Goal: Information Seeking & Learning: Learn about a topic

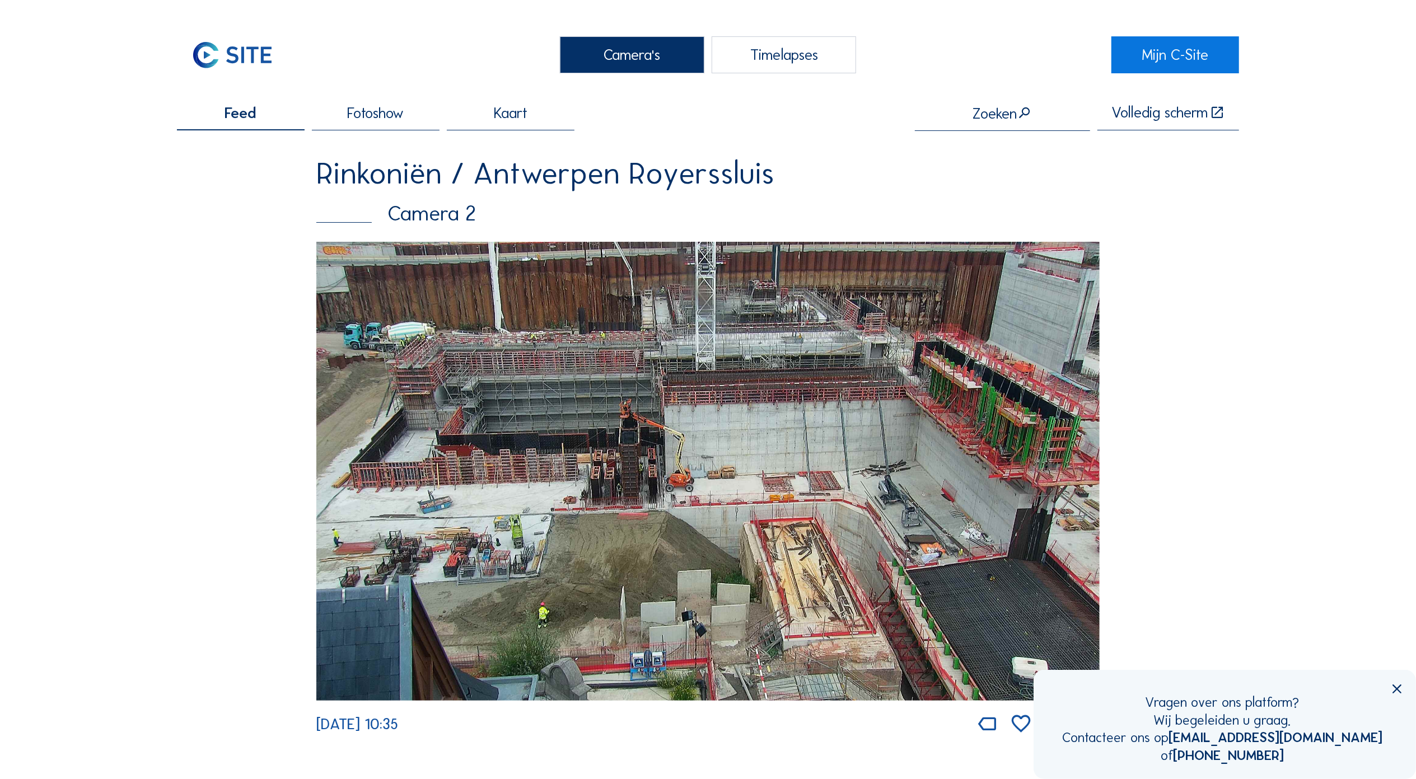
click at [710, 433] on img at bounding box center [707, 471] width 783 height 459
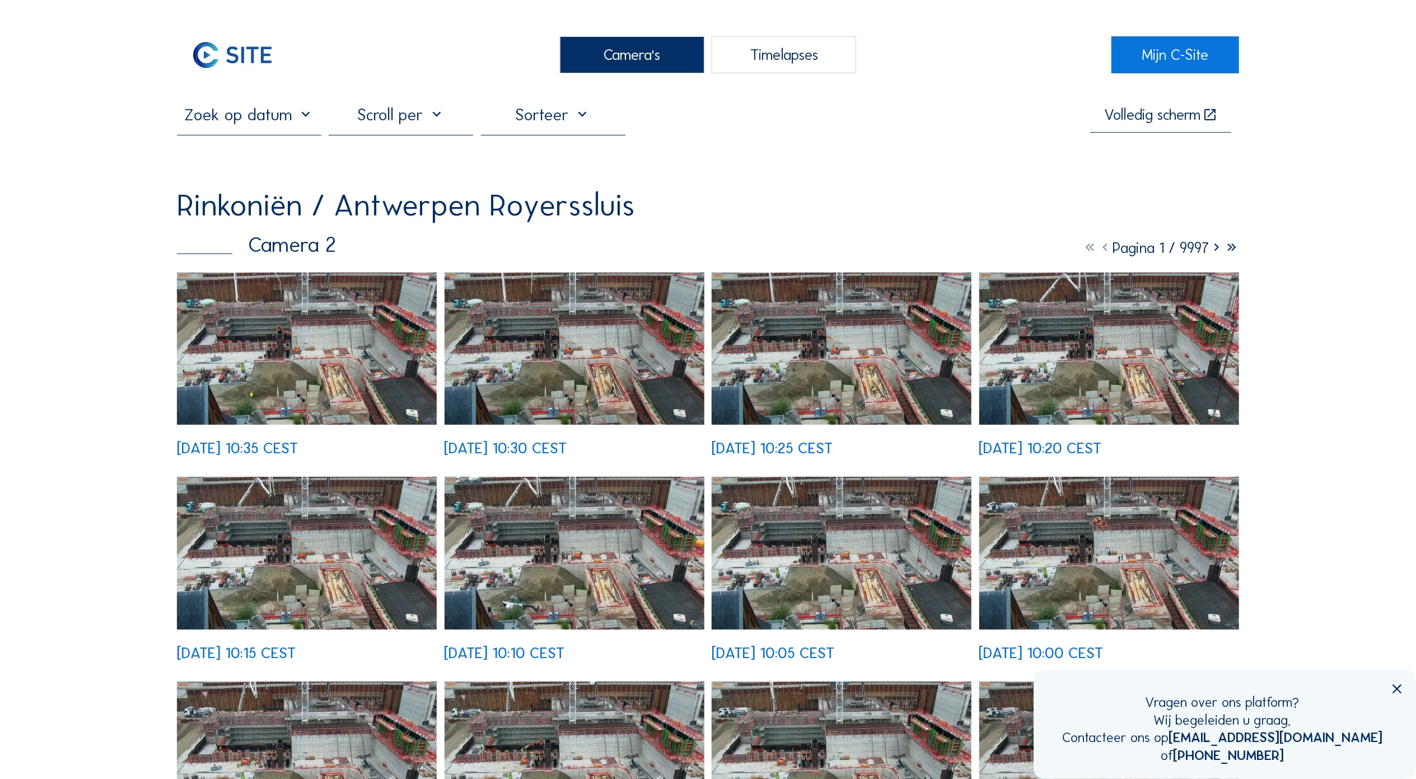
click at [279, 130] on div at bounding box center [249, 120] width 144 height 30
click at [291, 119] on input "text" at bounding box center [249, 115] width 144 height 20
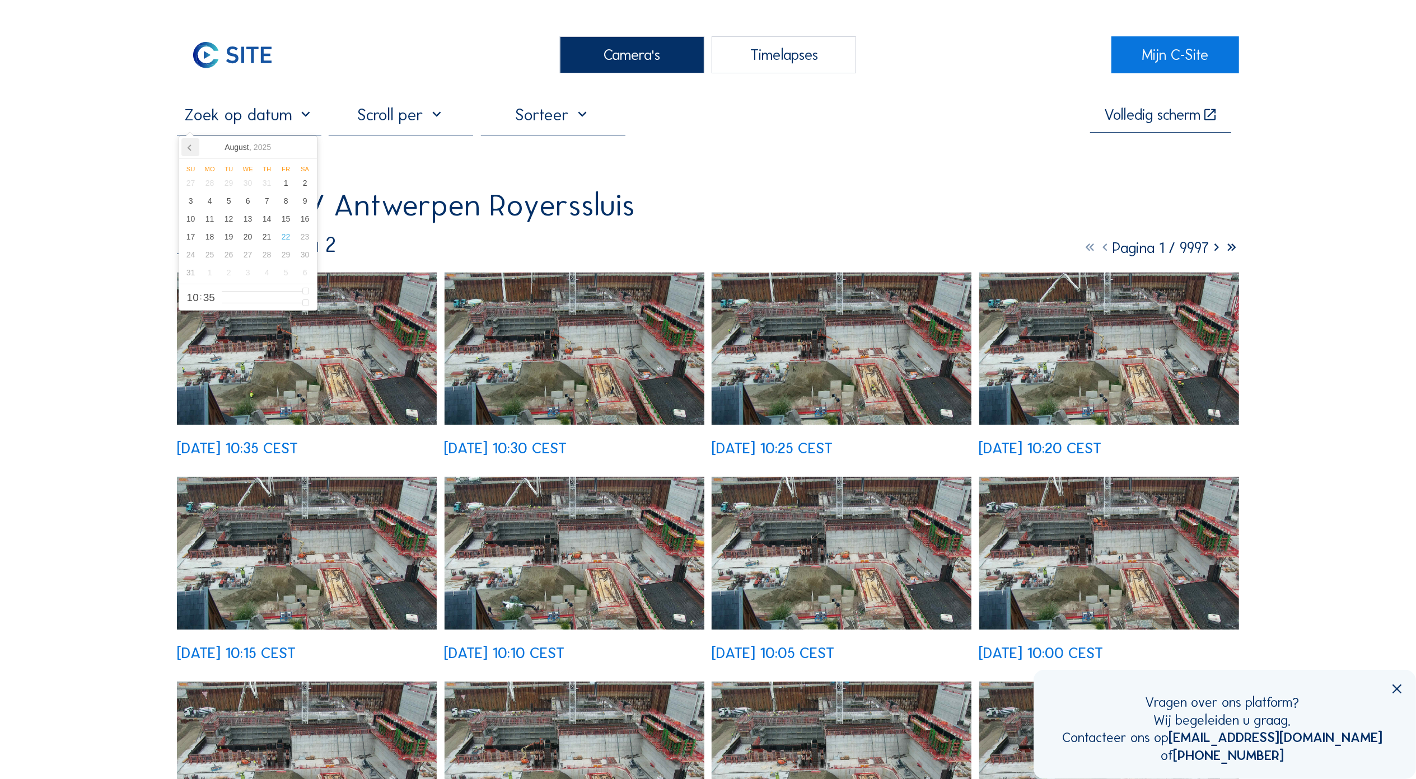
click at [191, 148] on icon at bounding box center [190, 147] width 18 height 18
click at [191, 147] on icon at bounding box center [190, 147] width 18 height 18
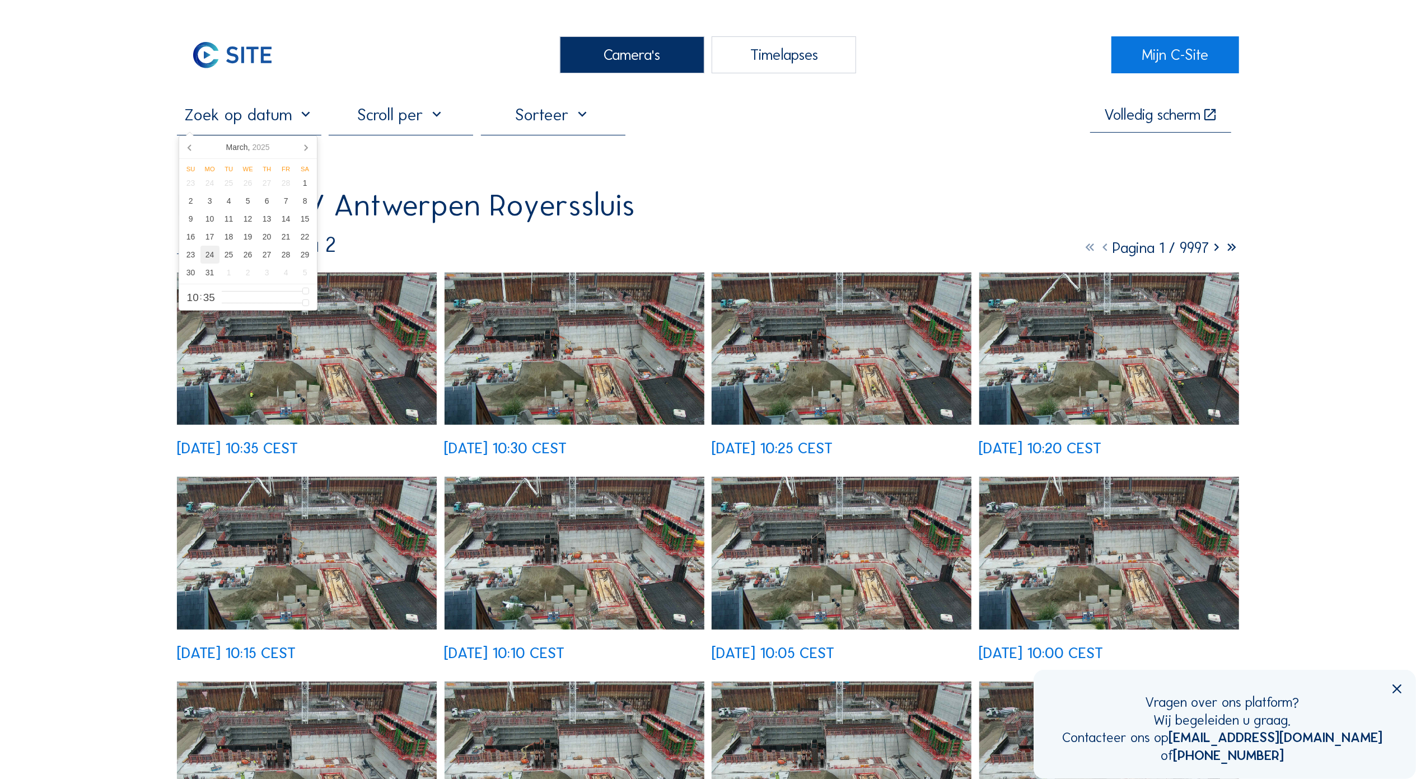
click at [208, 263] on div "24" at bounding box center [209, 255] width 19 height 18
type input "[DATE] 10:35"
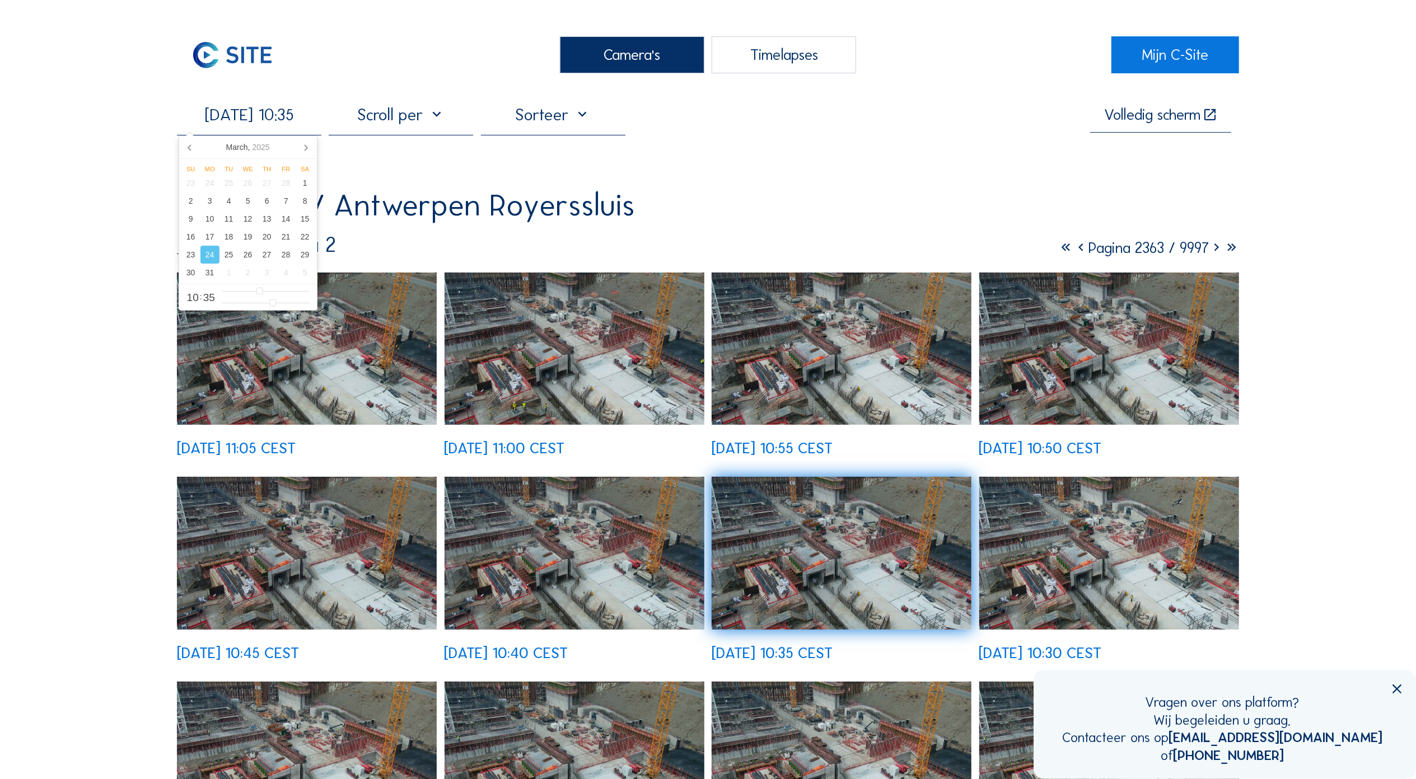
click at [561, 547] on img at bounding box center [574, 553] width 260 height 152
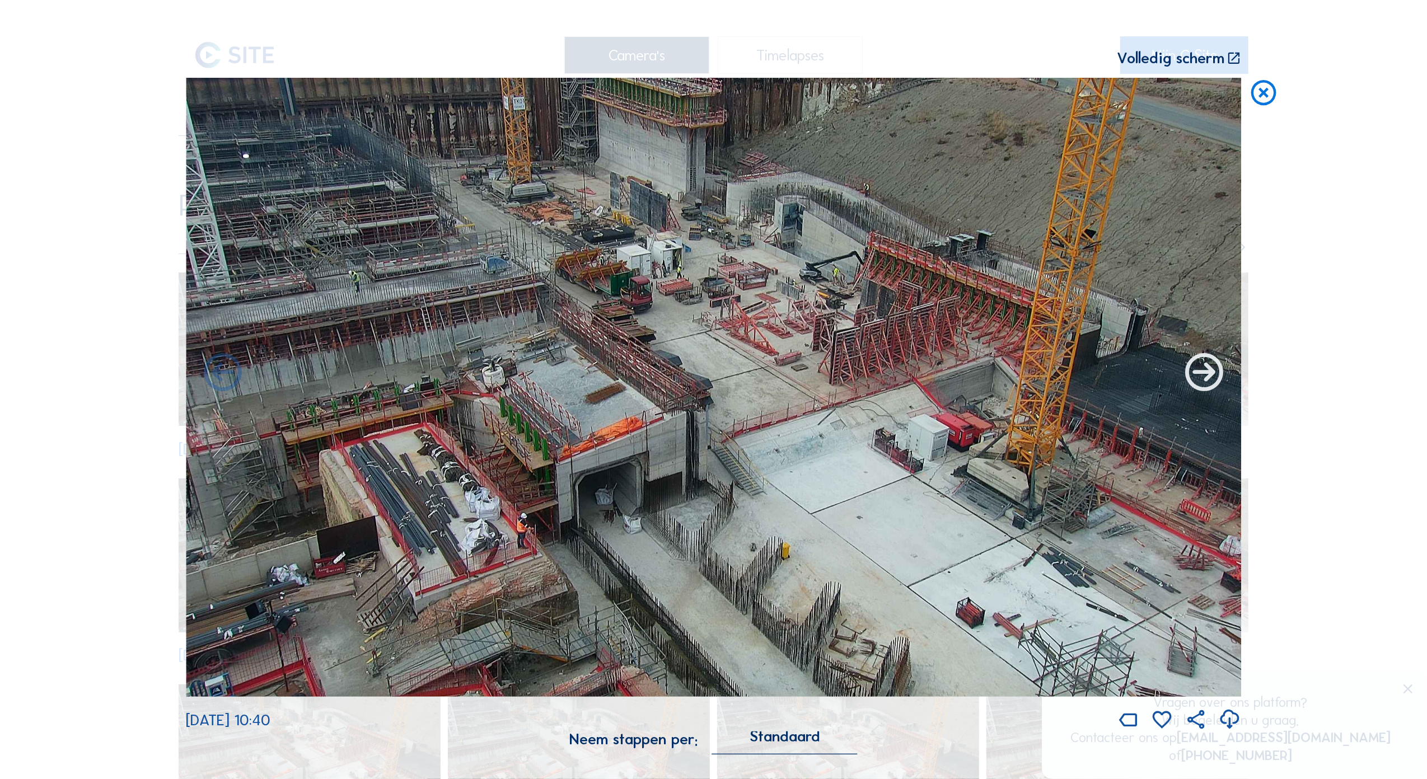
click at [1209, 384] on icon at bounding box center [1203, 373] width 45 height 45
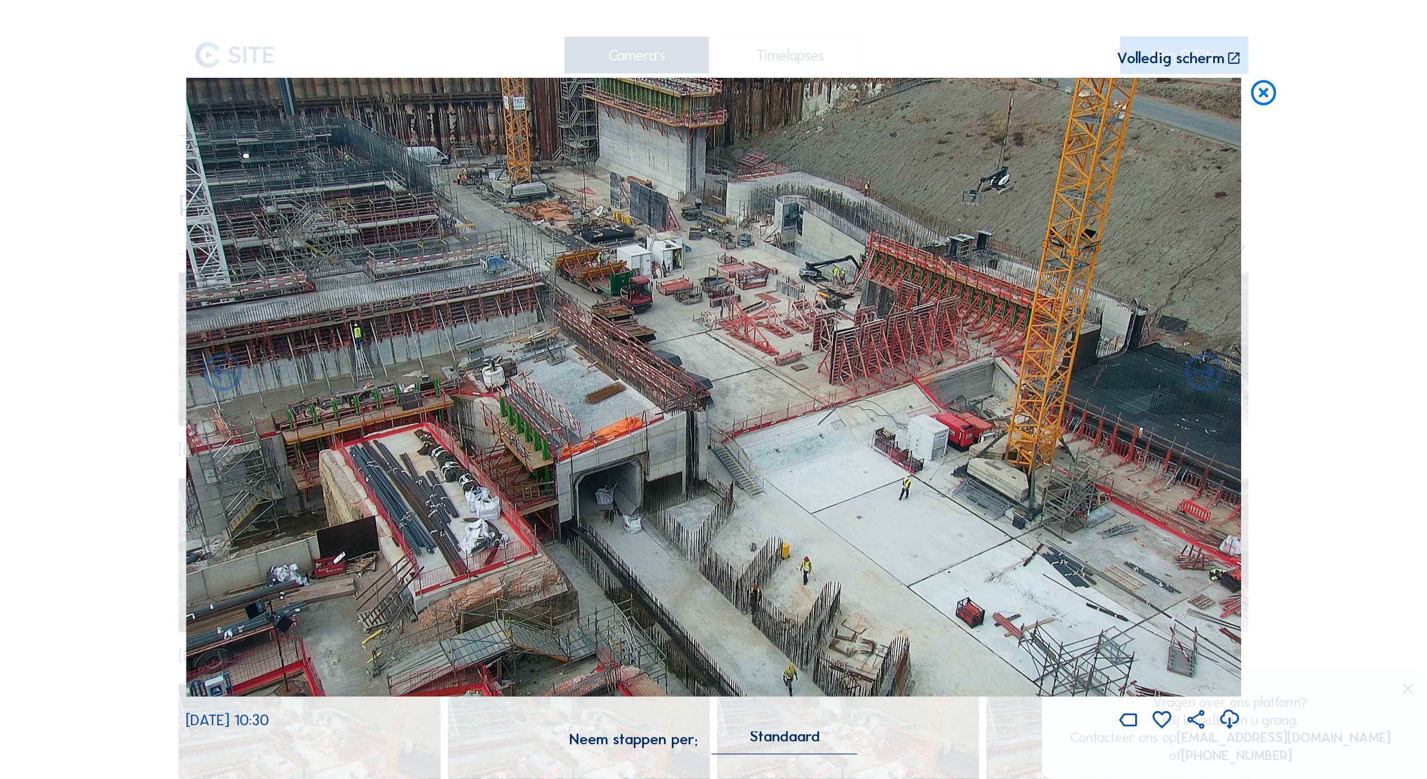
click at [1209, 384] on icon at bounding box center [1203, 373] width 45 height 45
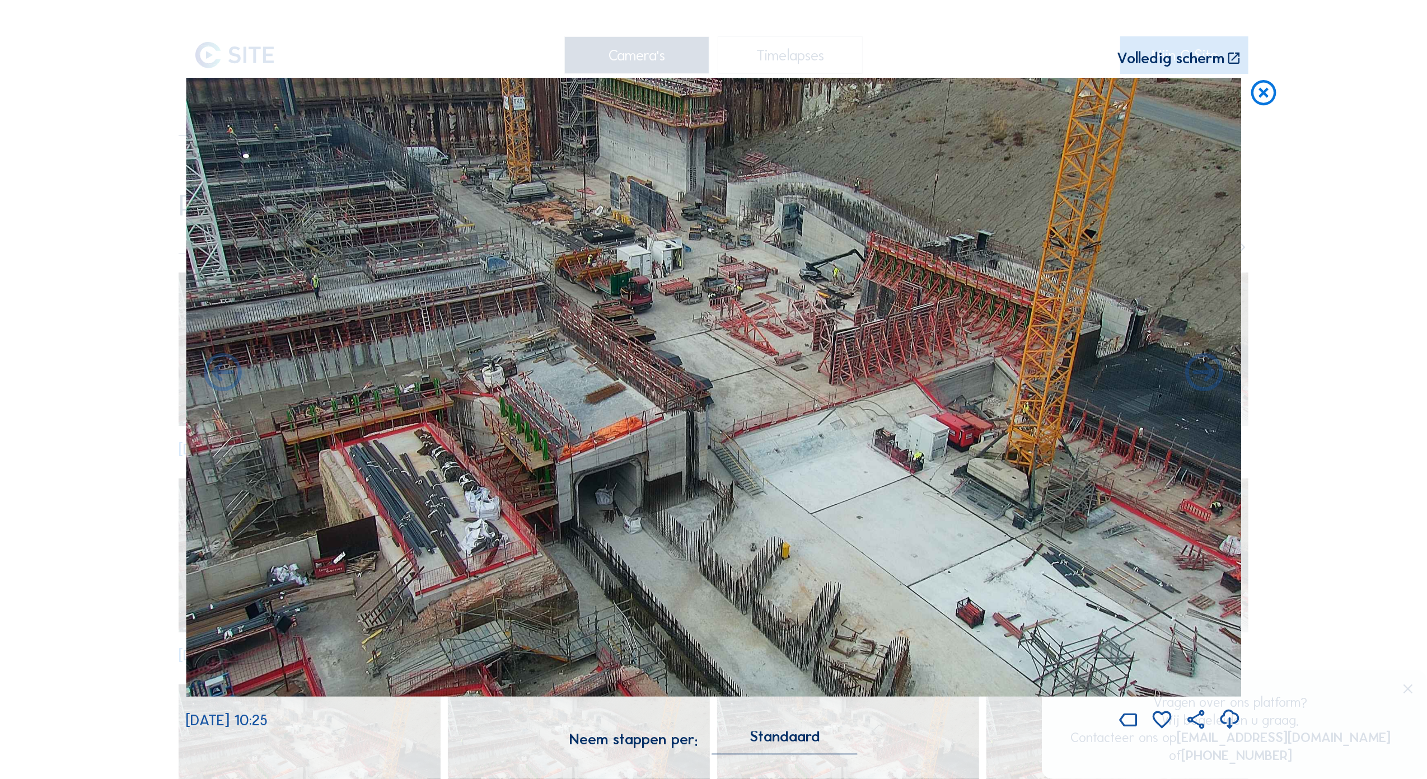
click at [1209, 384] on icon at bounding box center [1203, 373] width 45 height 45
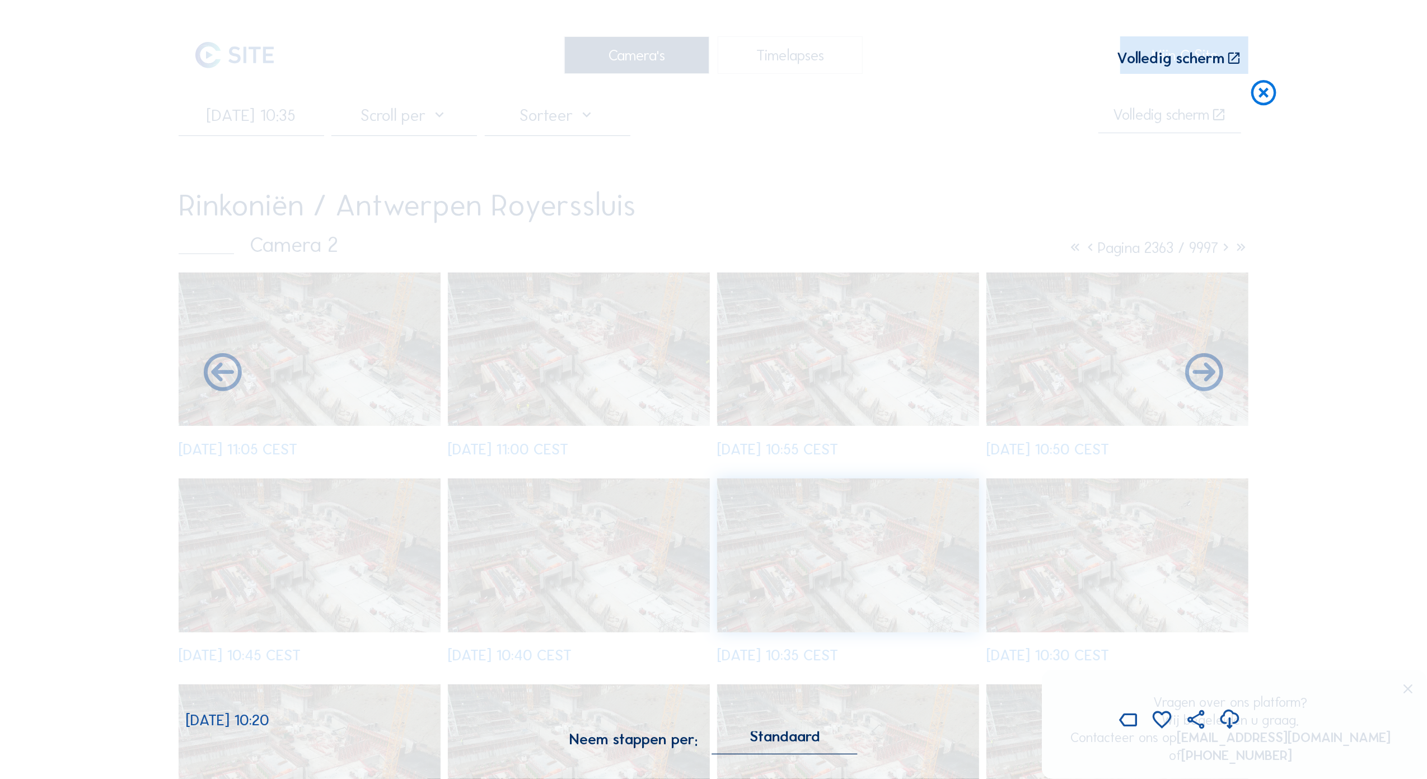
click at [1209, 384] on icon at bounding box center [1203, 373] width 45 height 45
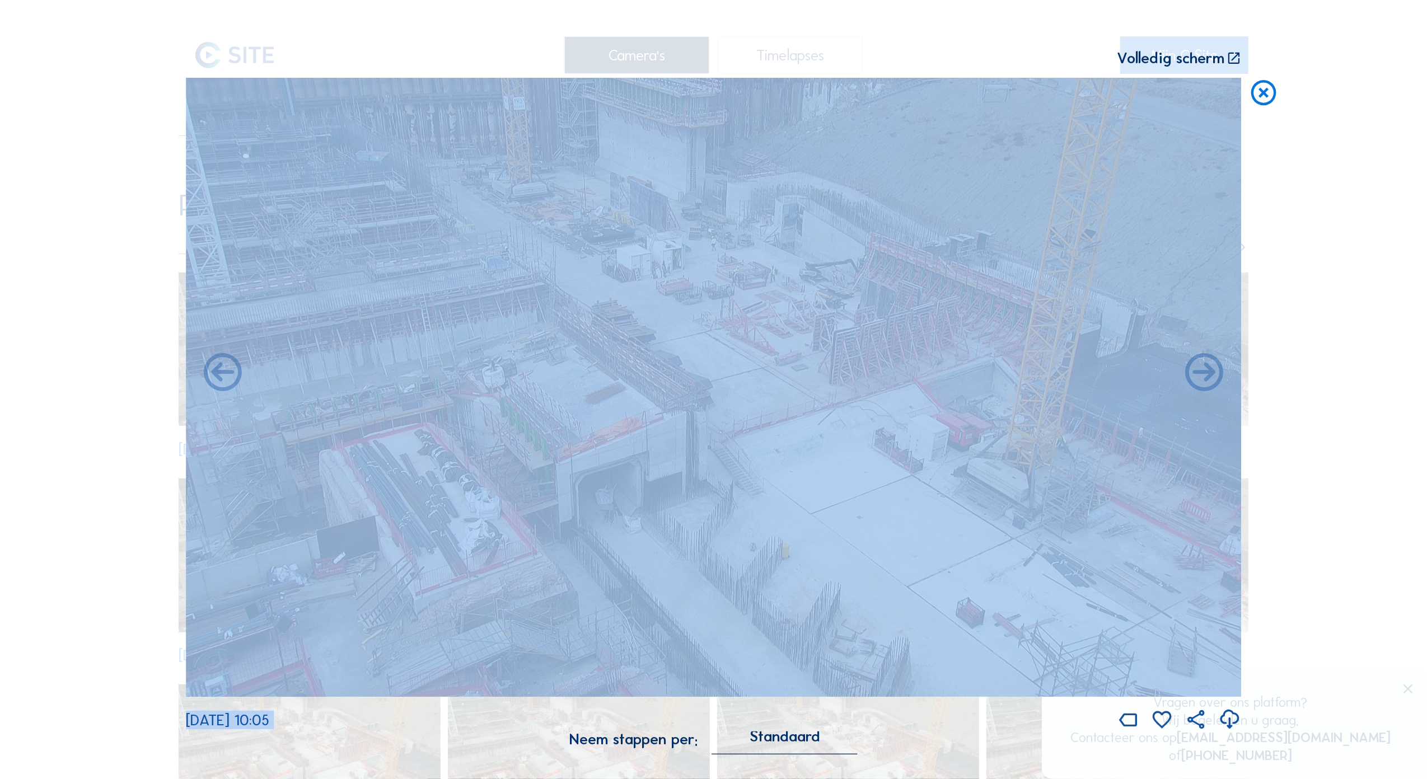
click at [459, 397] on img at bounding box center [713, 387] width 1055 height 619
click at [123, 478] on div "Scroll om door de tijd te reizen | Druk op de 'Alt'-knop + scroll om te Zoomen …" at bounding box center [713, 389] width 1427 height 779
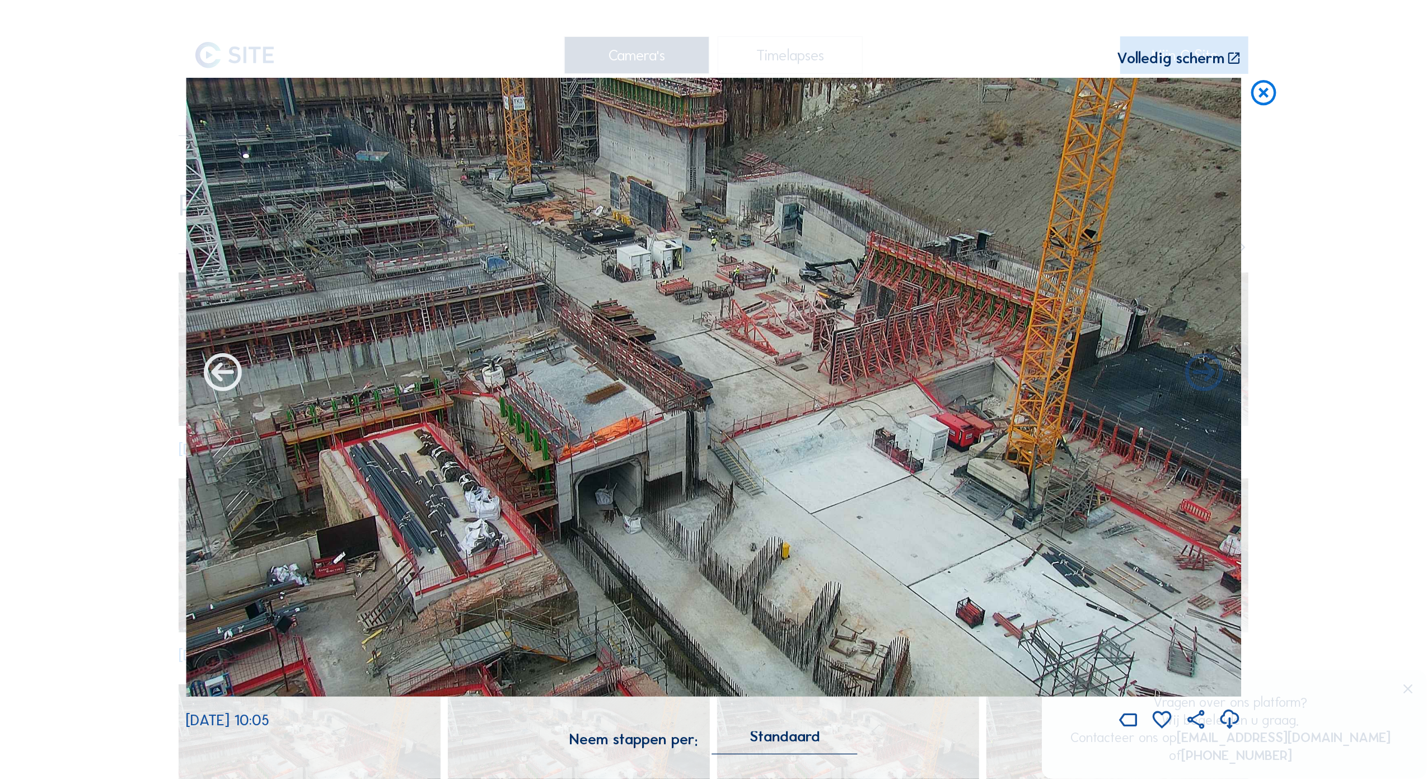
click at [216, 379] on icon at bounding box center [222, 373] width 45 height 45
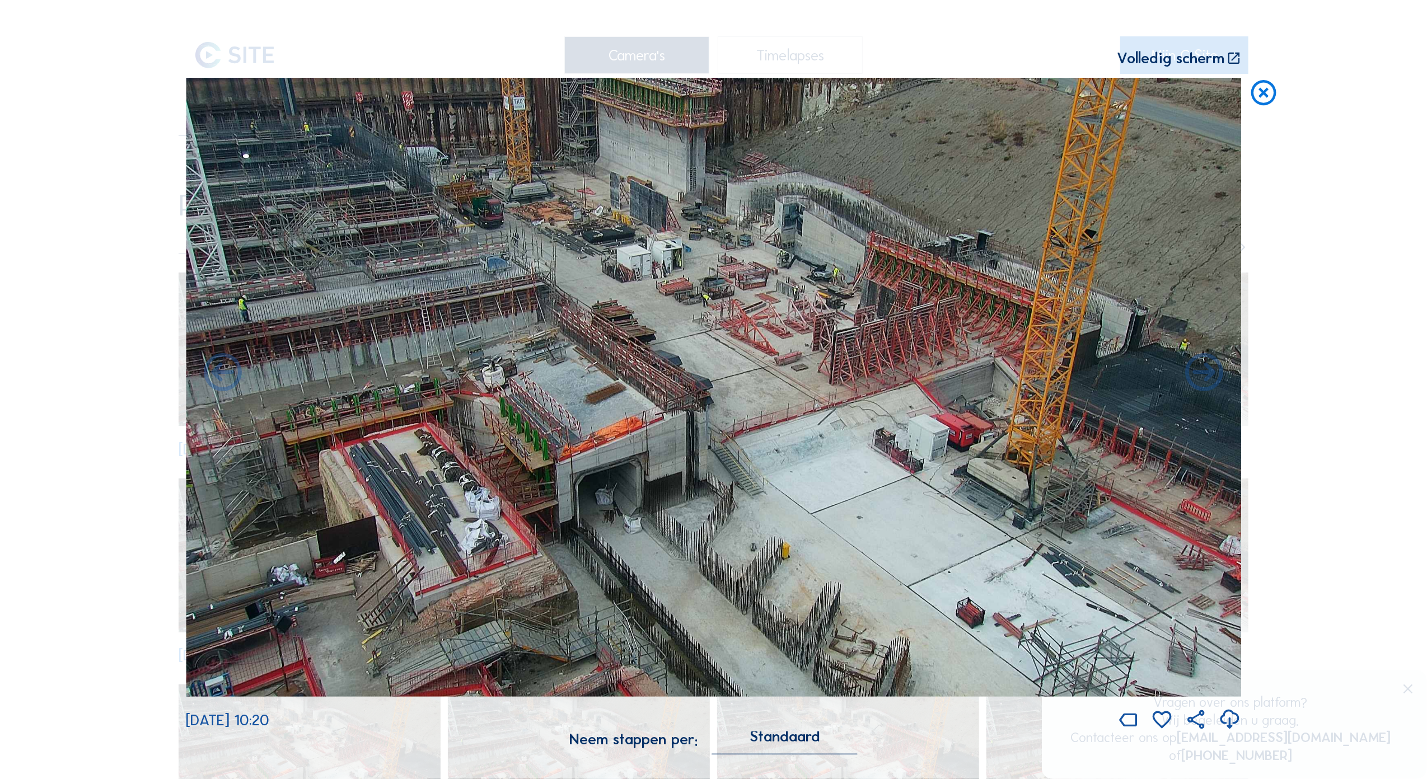
click at [216, 379] on icon at bounding box center [222, 373] width 45 height 45
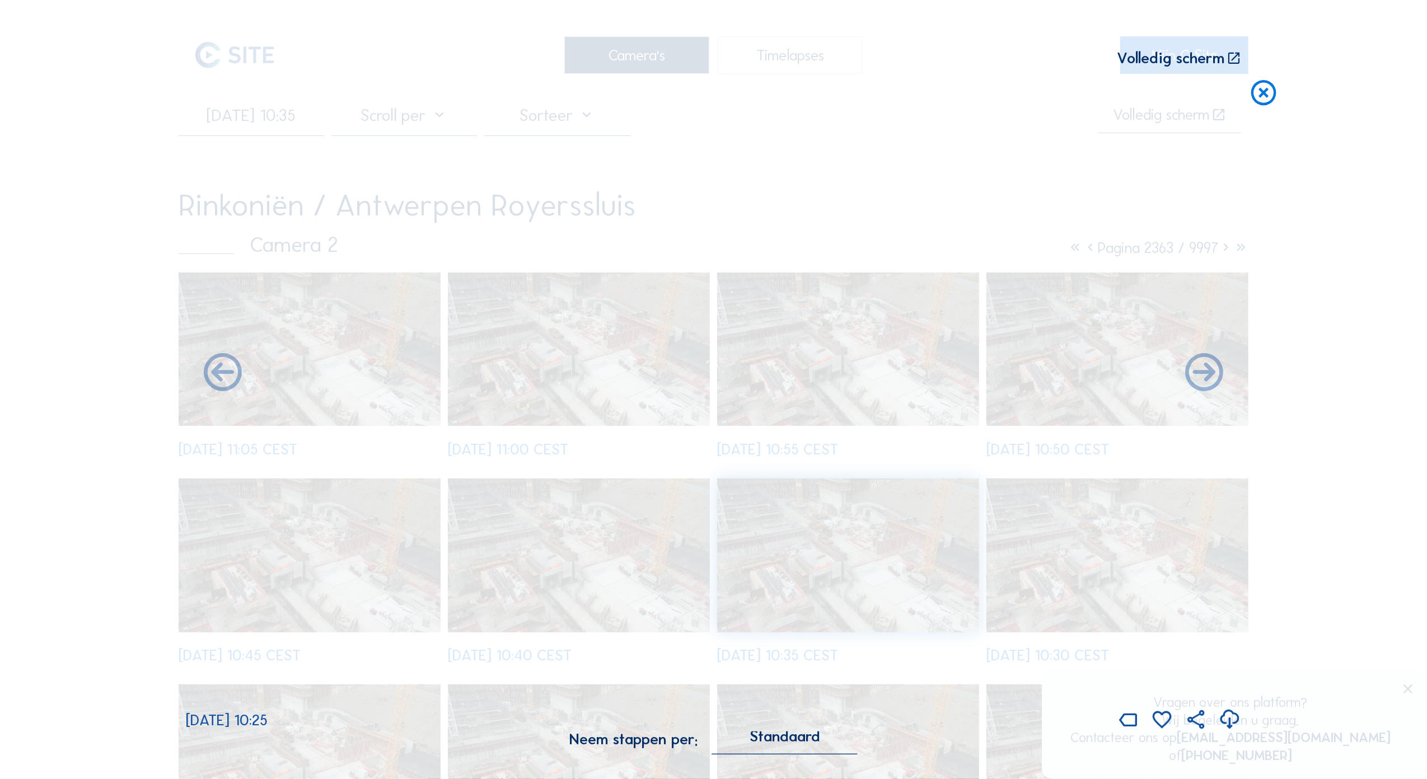
click at [216, 379] on icon at bounding box center [222, 373] width 45 height 45
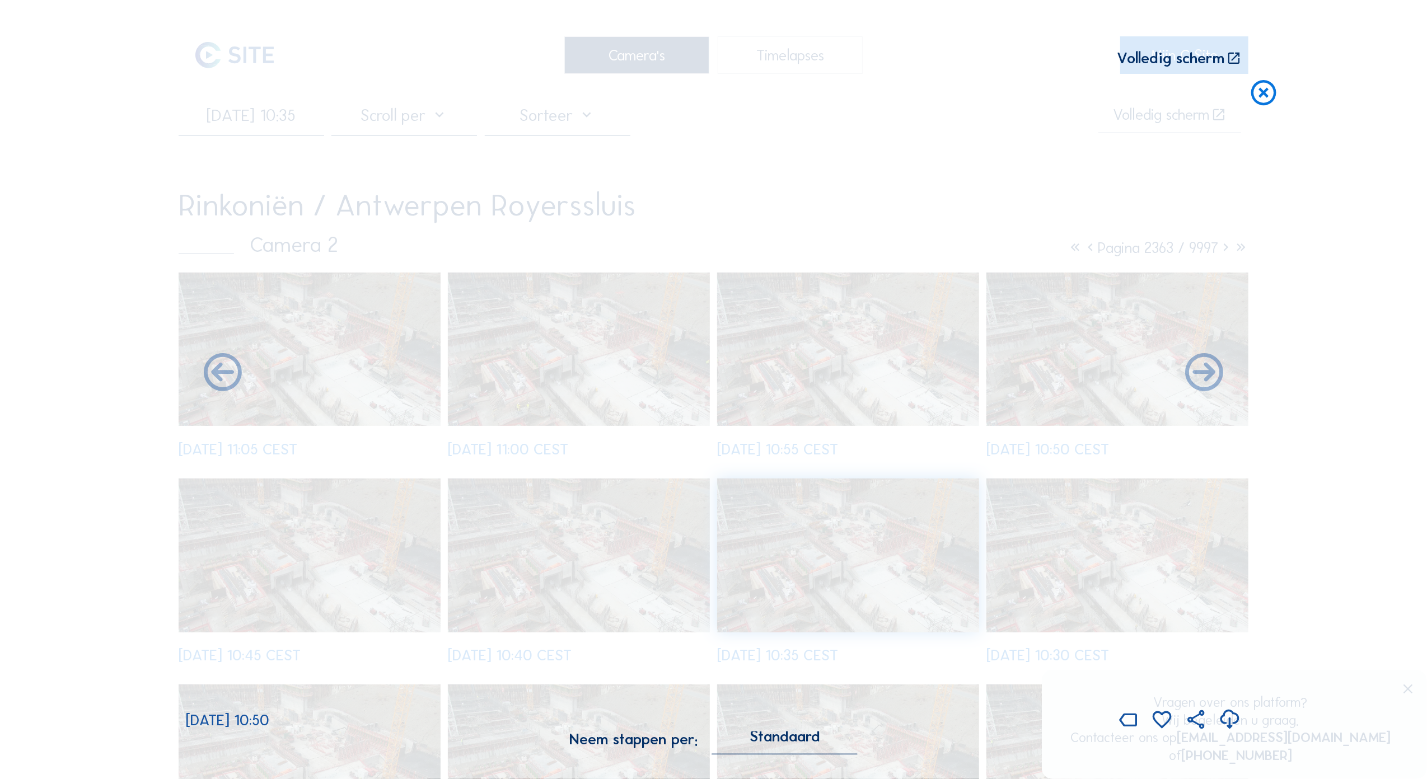
click at [216, 379] on icon at bounding box center [222, 373] width 45 height 45
click at [217, 379] on icon at bounding box center [222, 373] width 45 height 45
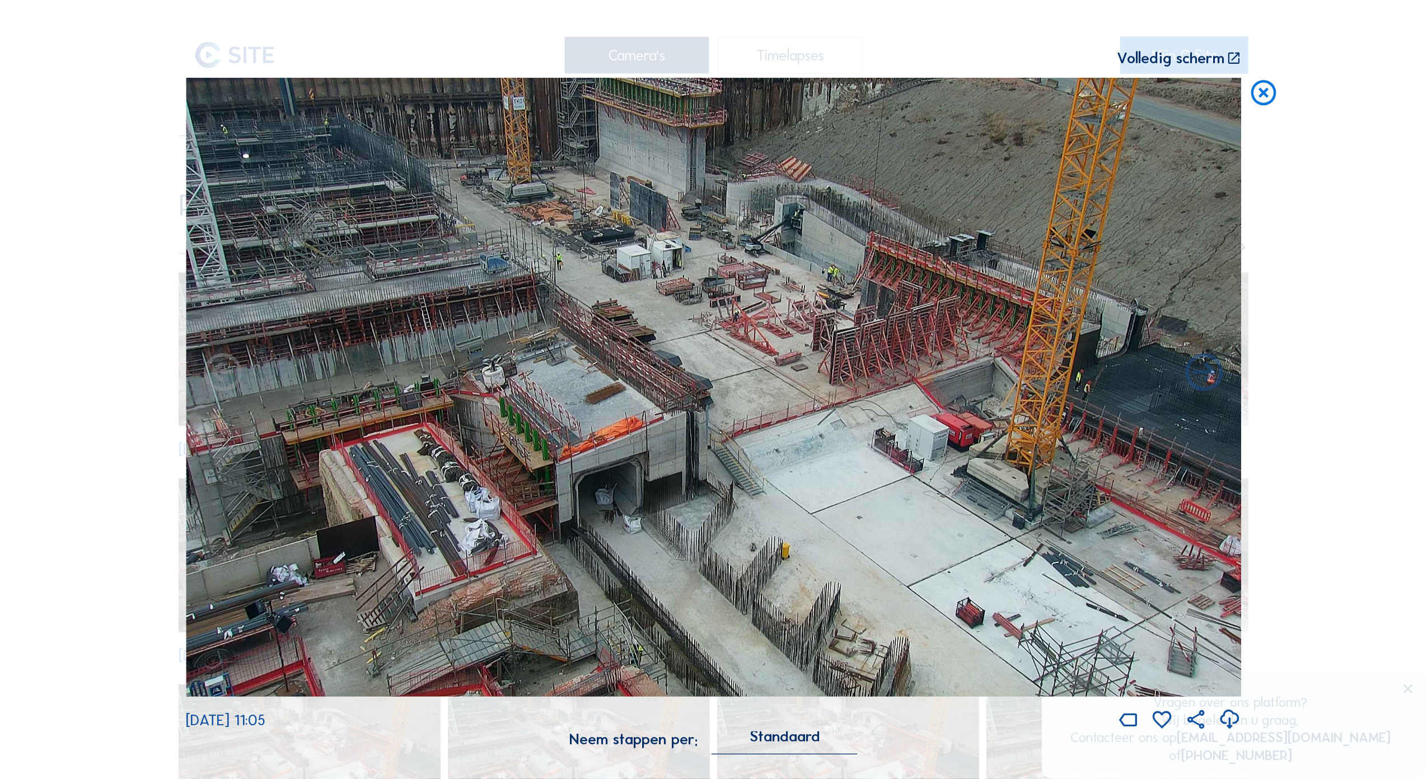
click at [217, 379] on icon at bounding box center [222, 373] width 45 height 45
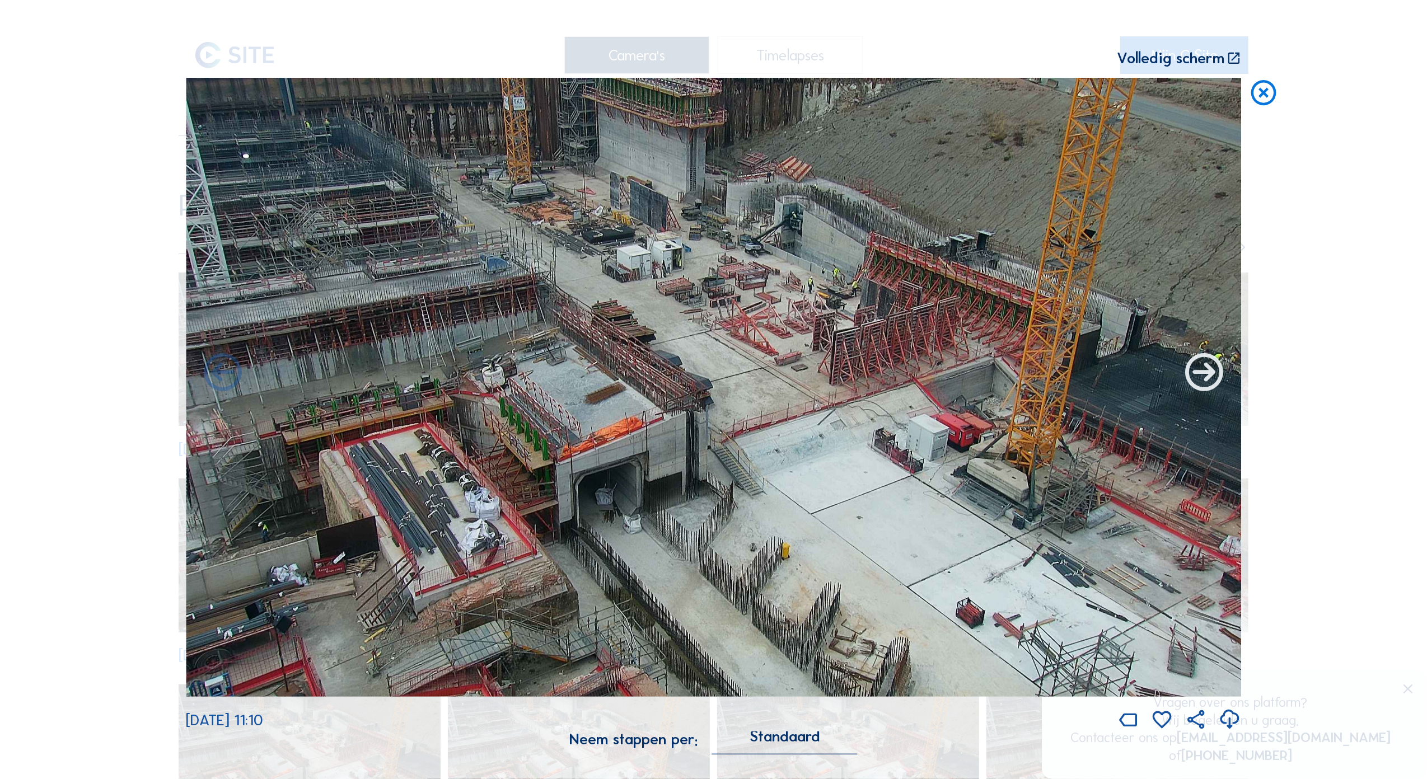
click at [1206, 373] on icon at bounding box center [1203, 373] width 45 height 45
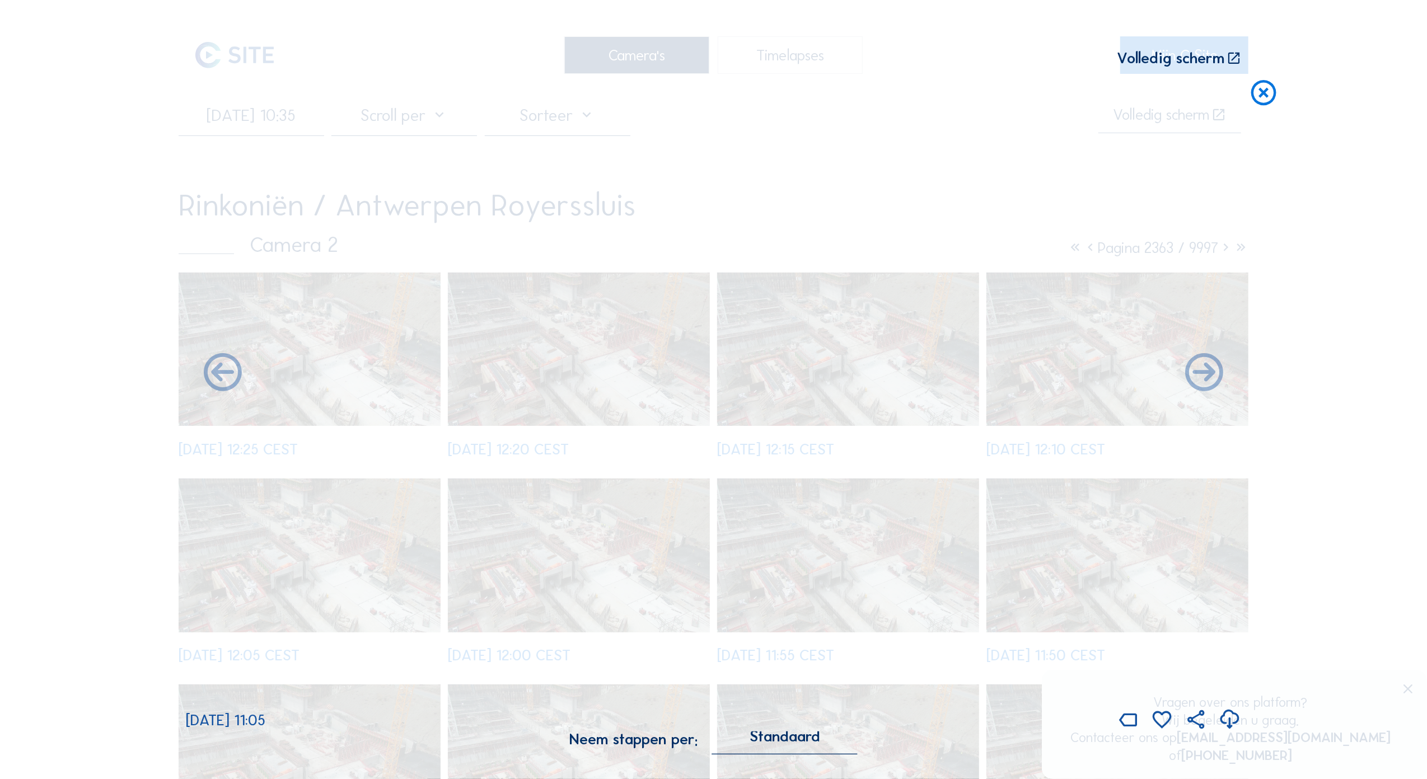
click at [1206, 373] on icon at bounding box center [1203, 373] width 45 height 45
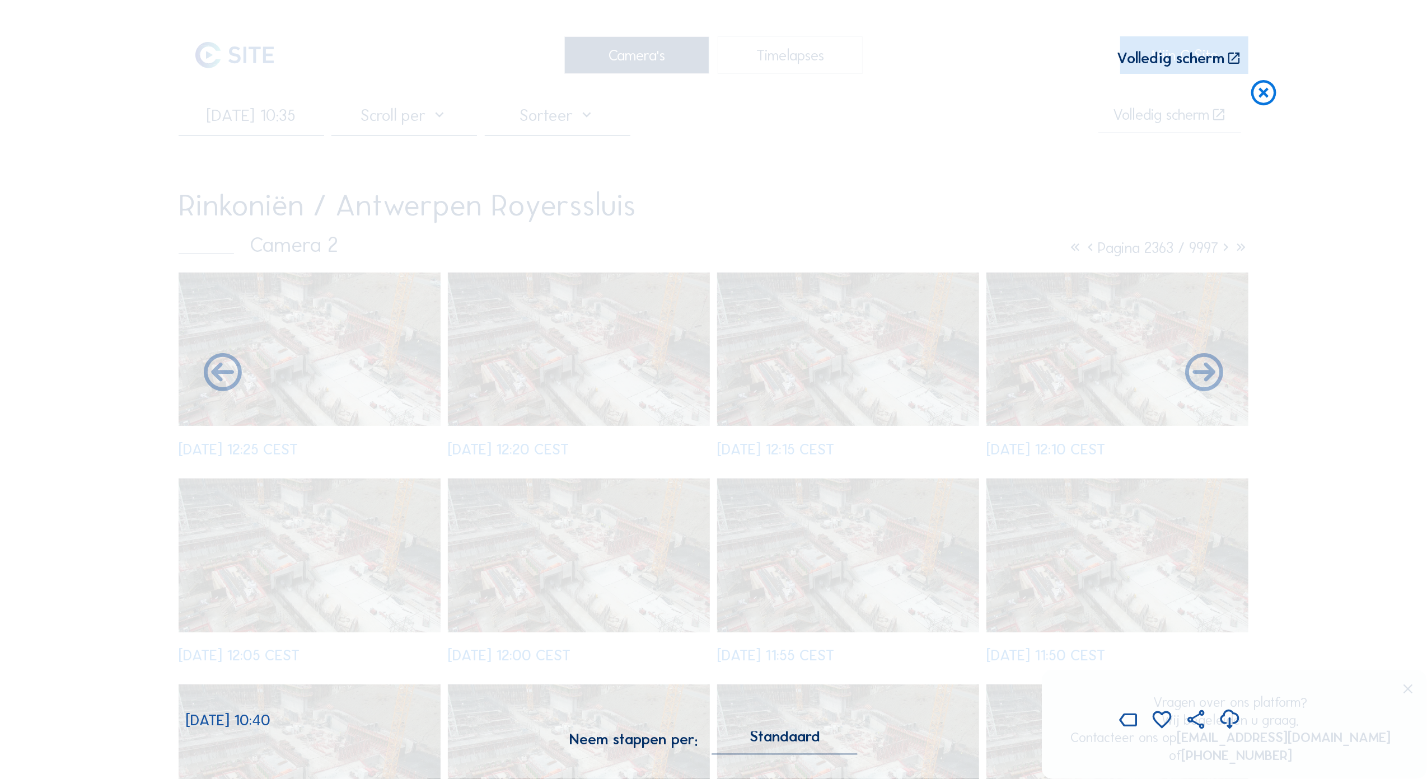
click at [1206, 373] on icon at bounding box center [1203, 373] width 45 height 45
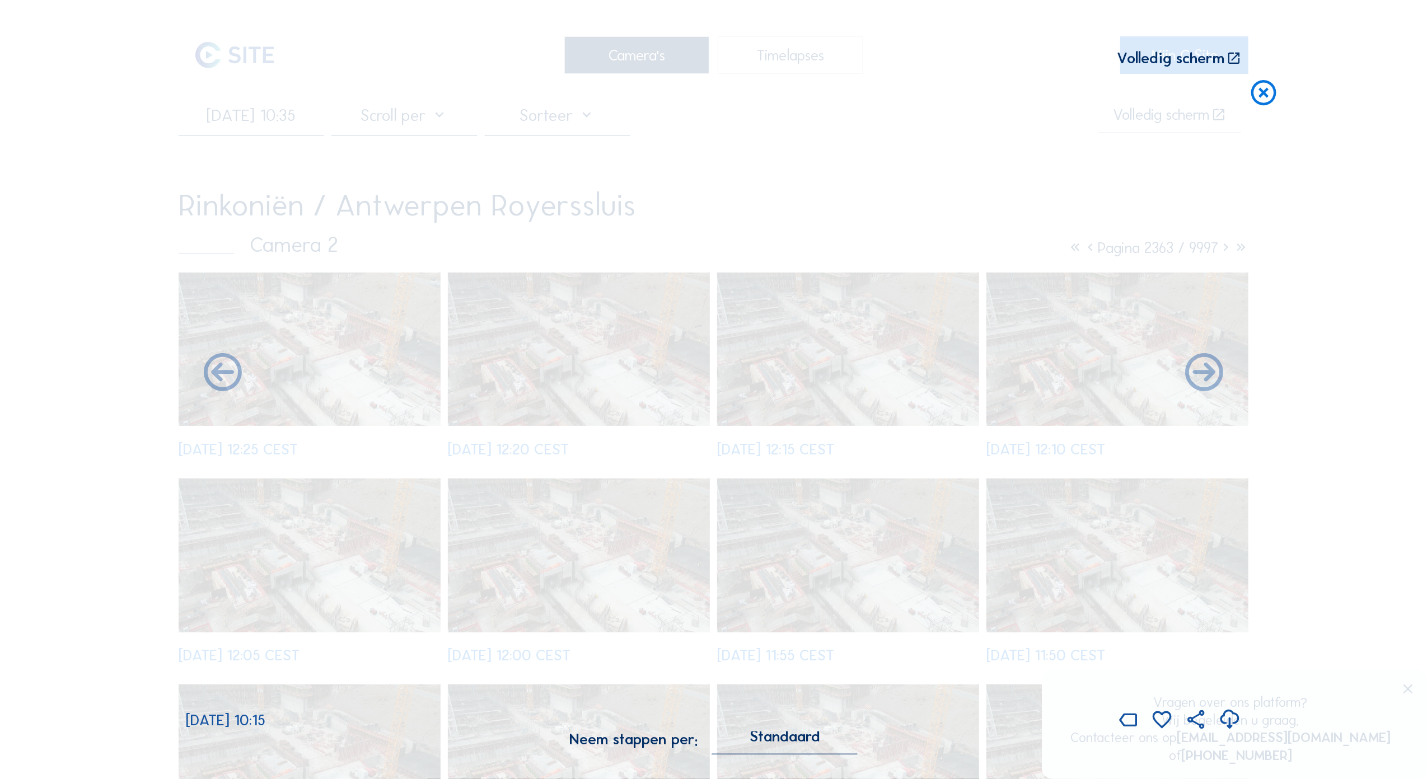
click at [1206, 373] on icon at bounding box center [1203, 373] width 45 height 45
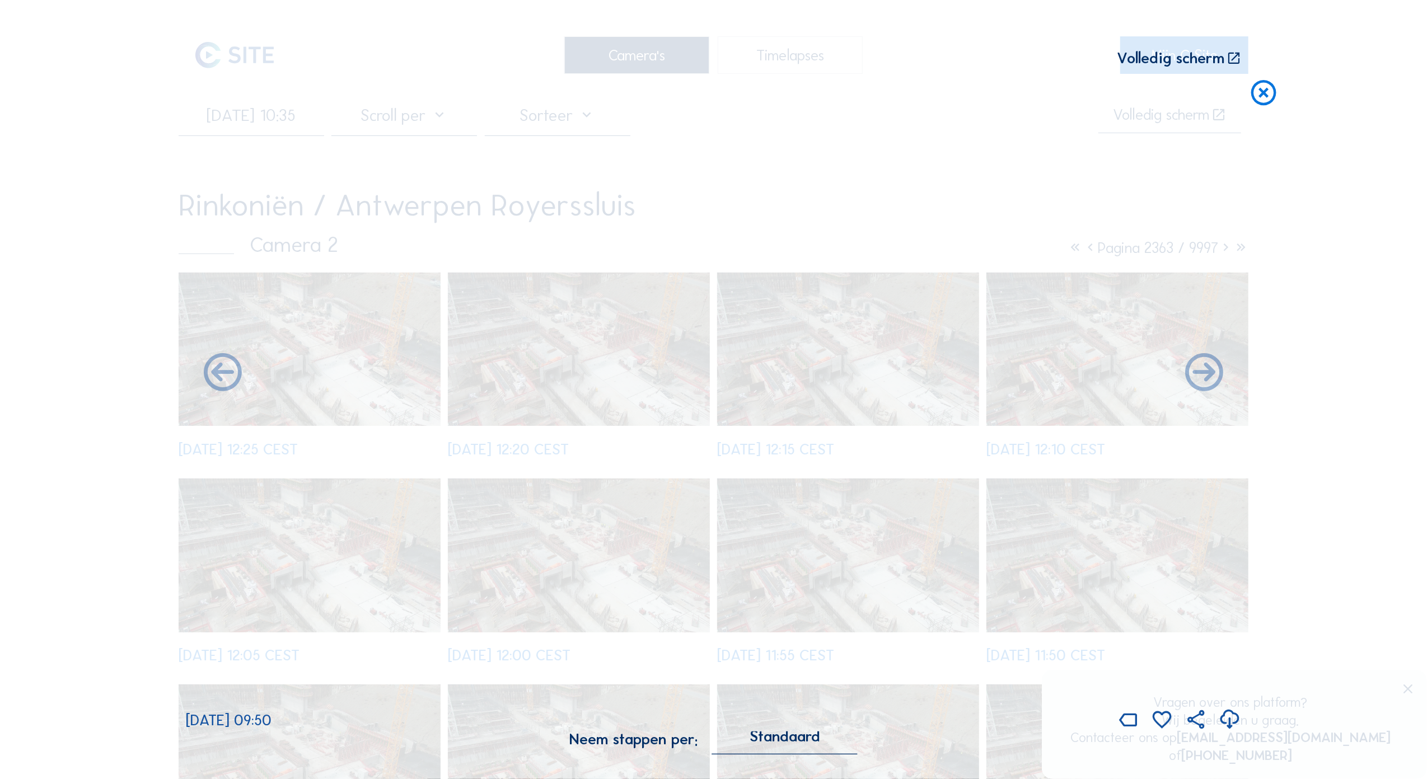
click at [1206, 373] on icon at bounding box center [1203, 373] width 45 height 45
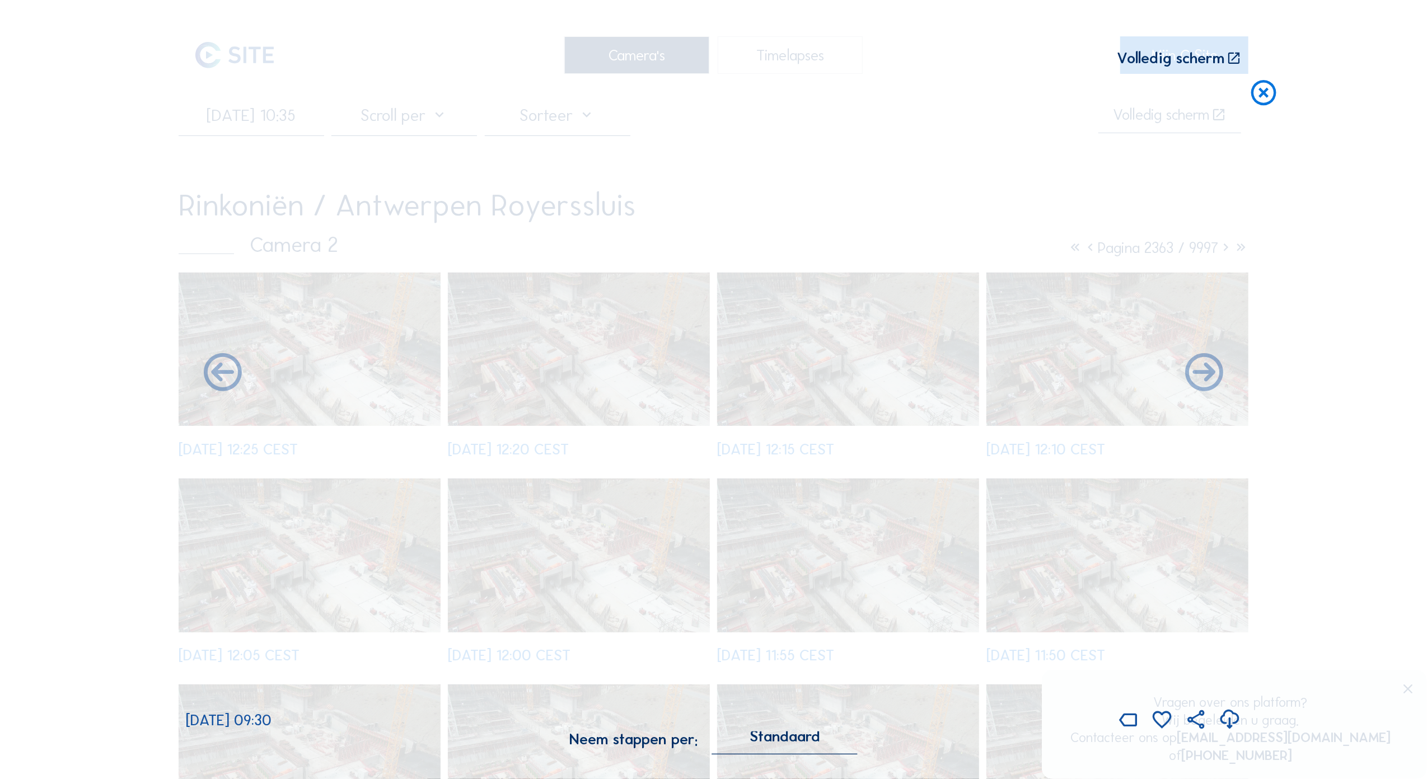
click at [1206, 373] on icon at bounding box center [1203, 373] width 45 height 45
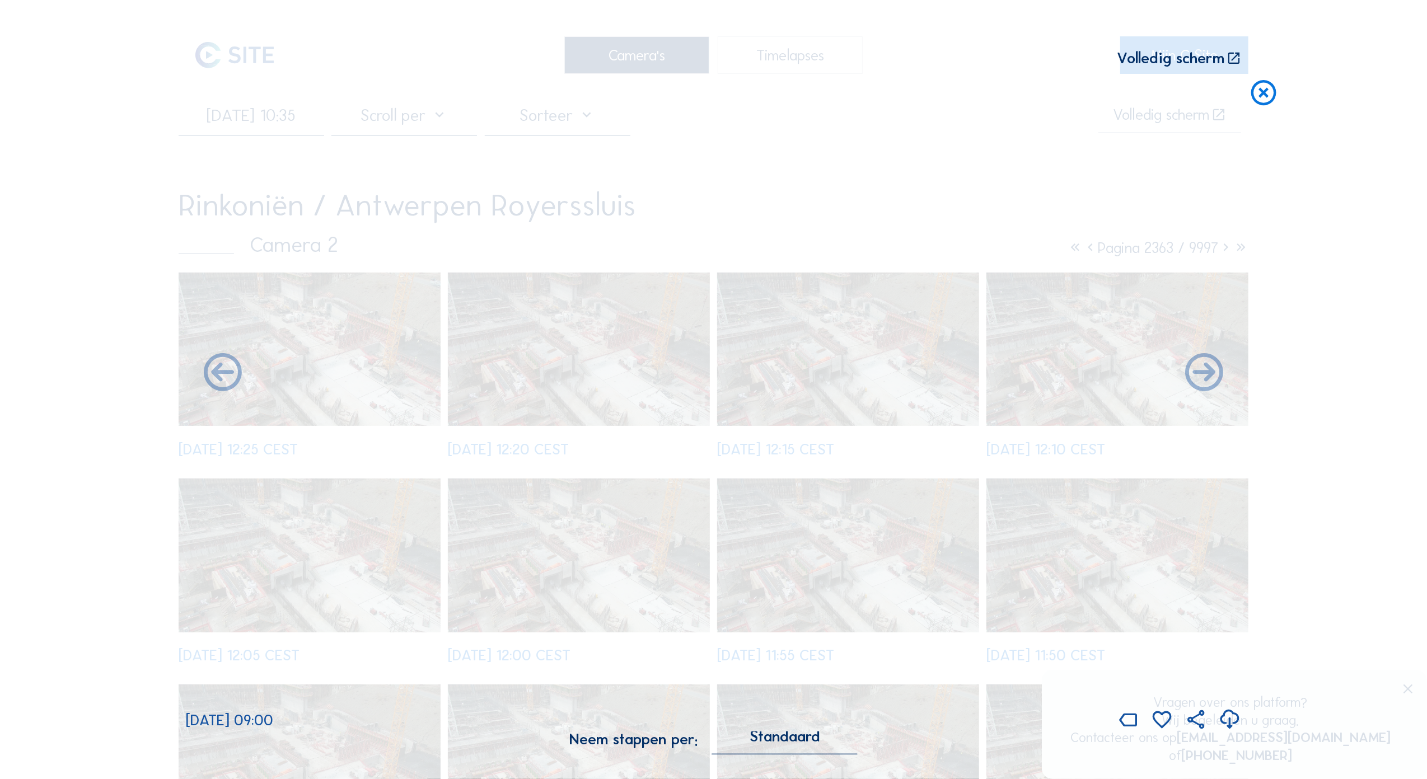
click at [1206, 373] on icon at bounding box center [1203, 373] width 45 height 45
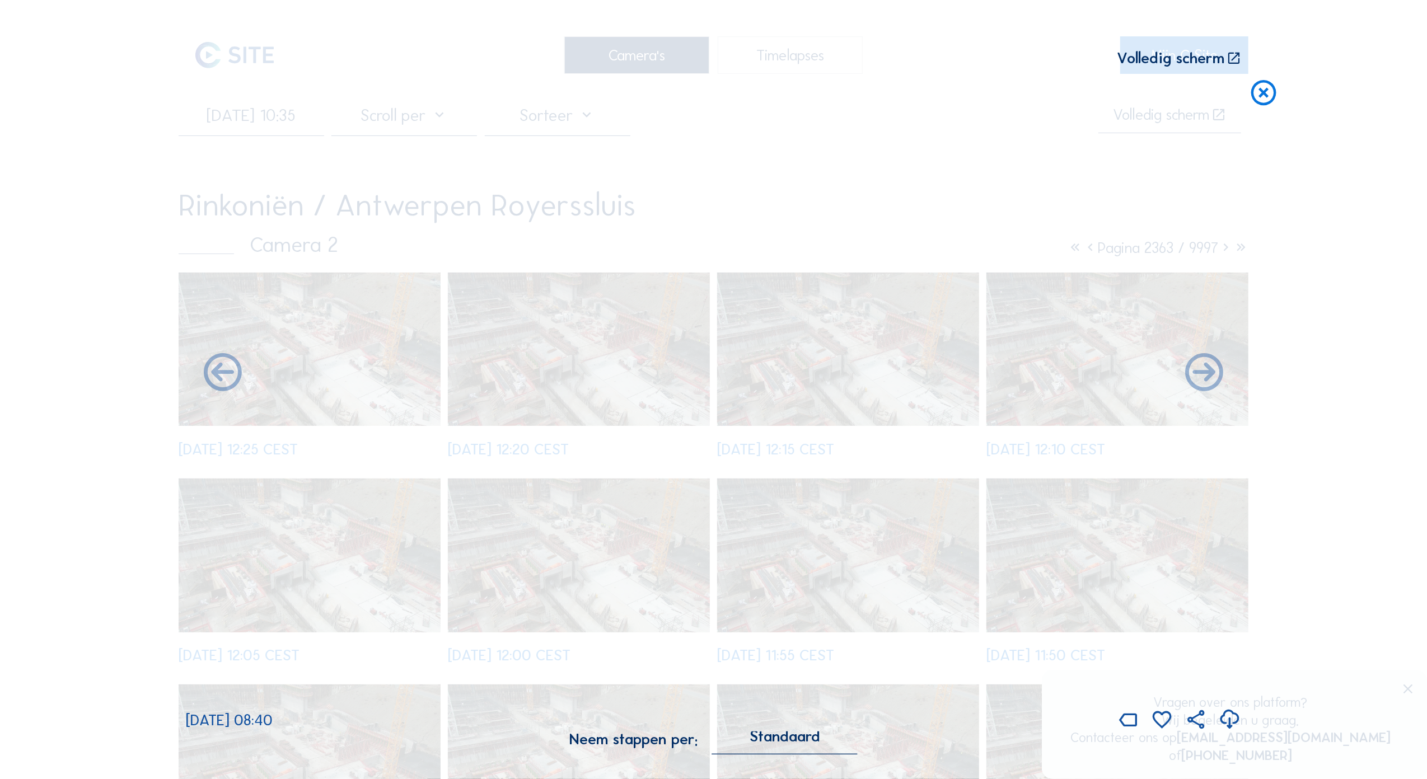
click at [1206, 373] on icon at bounding box center [1203, 373] width 45 height 45
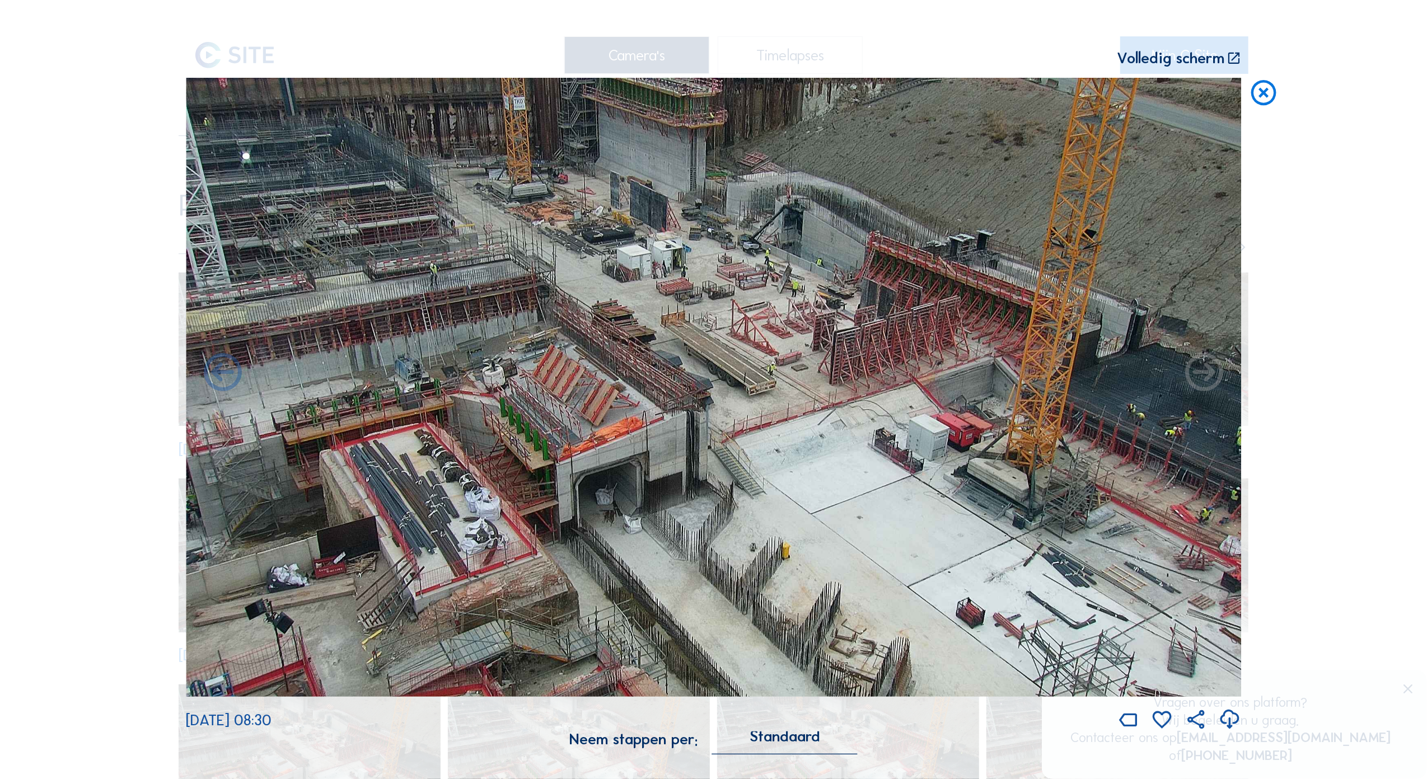
click at [1206, 373] on icon at bounding box center [1203, 373] width 45 height 45
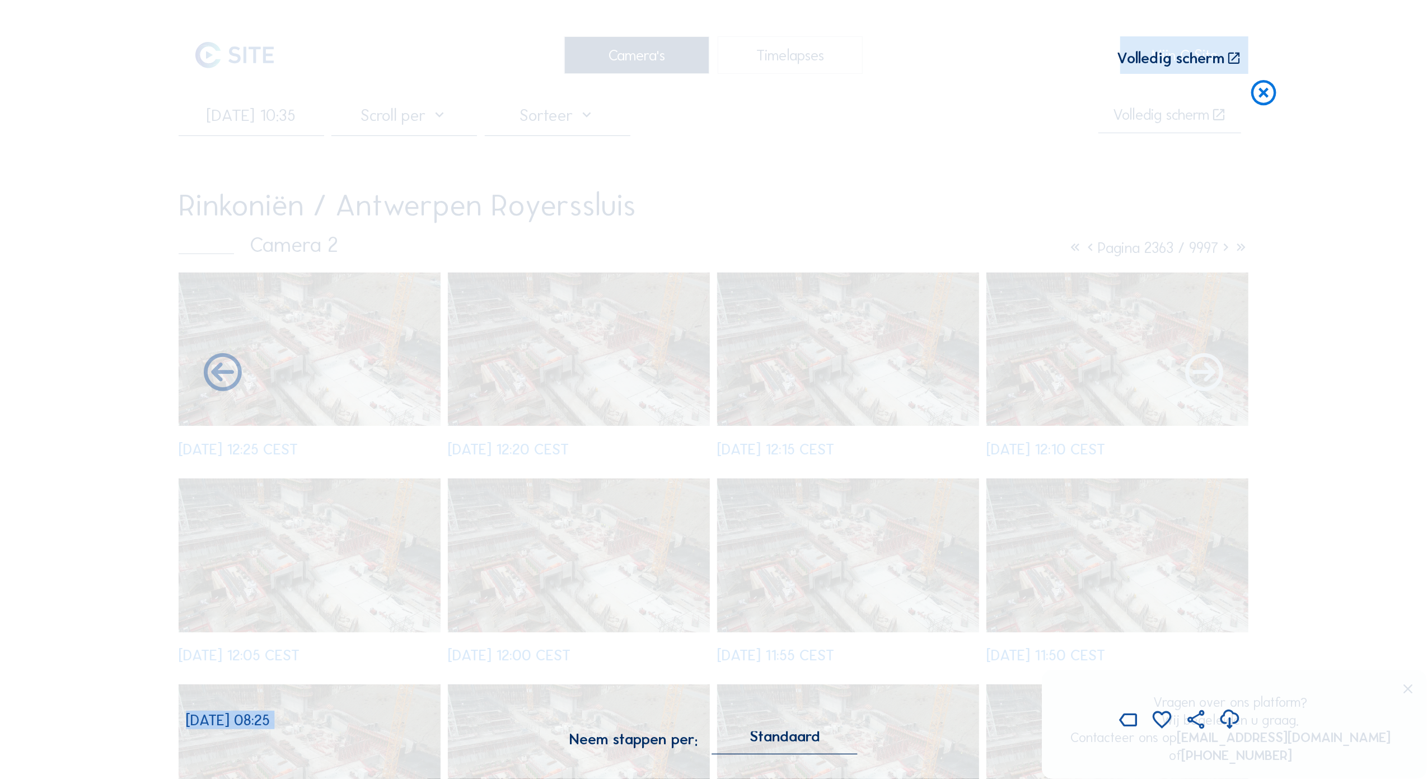
click at [1201, 374] on icon at bounding box center [1203, 373] width 45 height 45
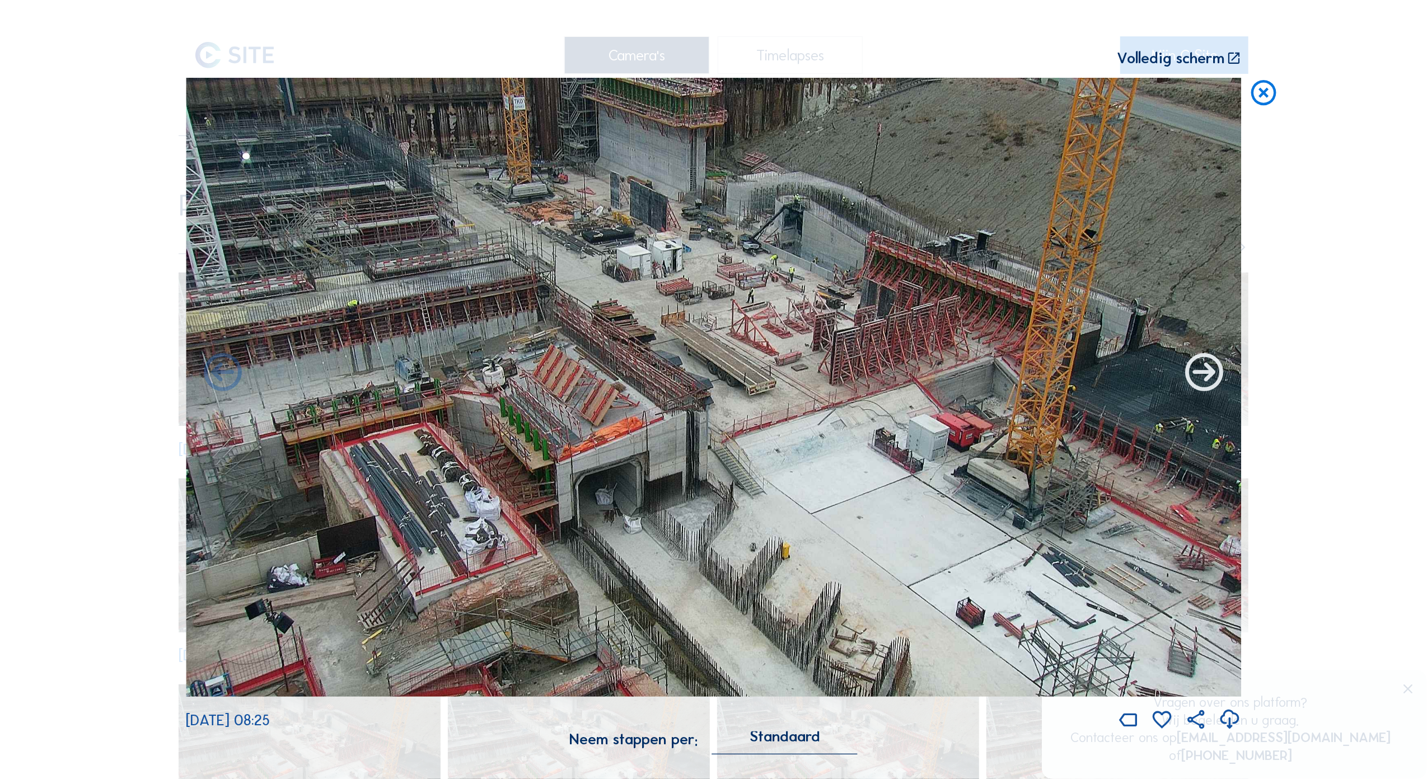
click at [1201, 374] on icon at bounding box center [1203, 373] width 45 height 45
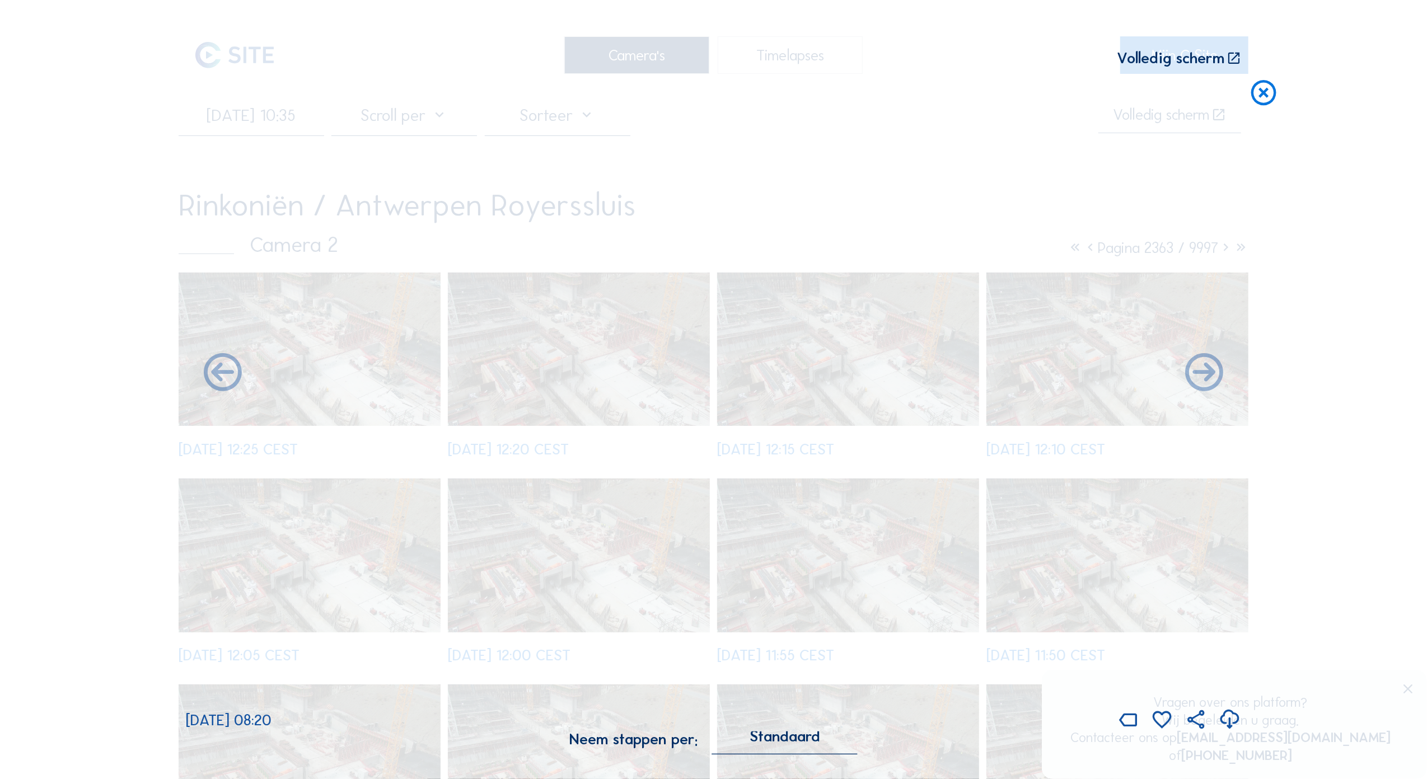
click at [1201, 374] on icon at bounding box center [1203, 373] width 45 height 45
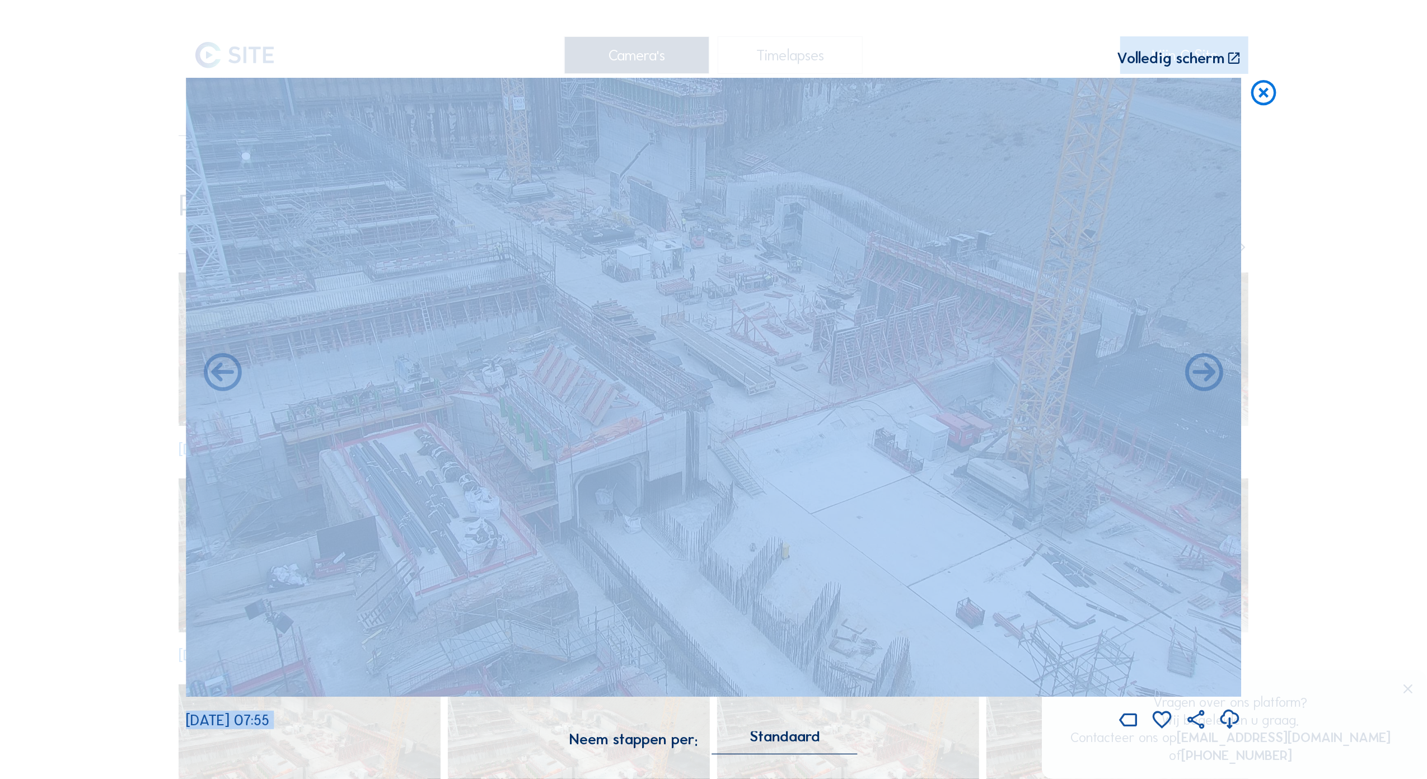
click at [1159, 250] on img at bounding box center [713, 387] width 1055 height 619
click at [762, 168] on img at bounding box center [713, 387] width 1055 height 619
click at [1368, 277] on div "Scroll om door de tijd te reizen | Druk op de 'Alt'-knop + scroll om te Zoomen …" at bounding box center [713, 389] width 1427 height 779
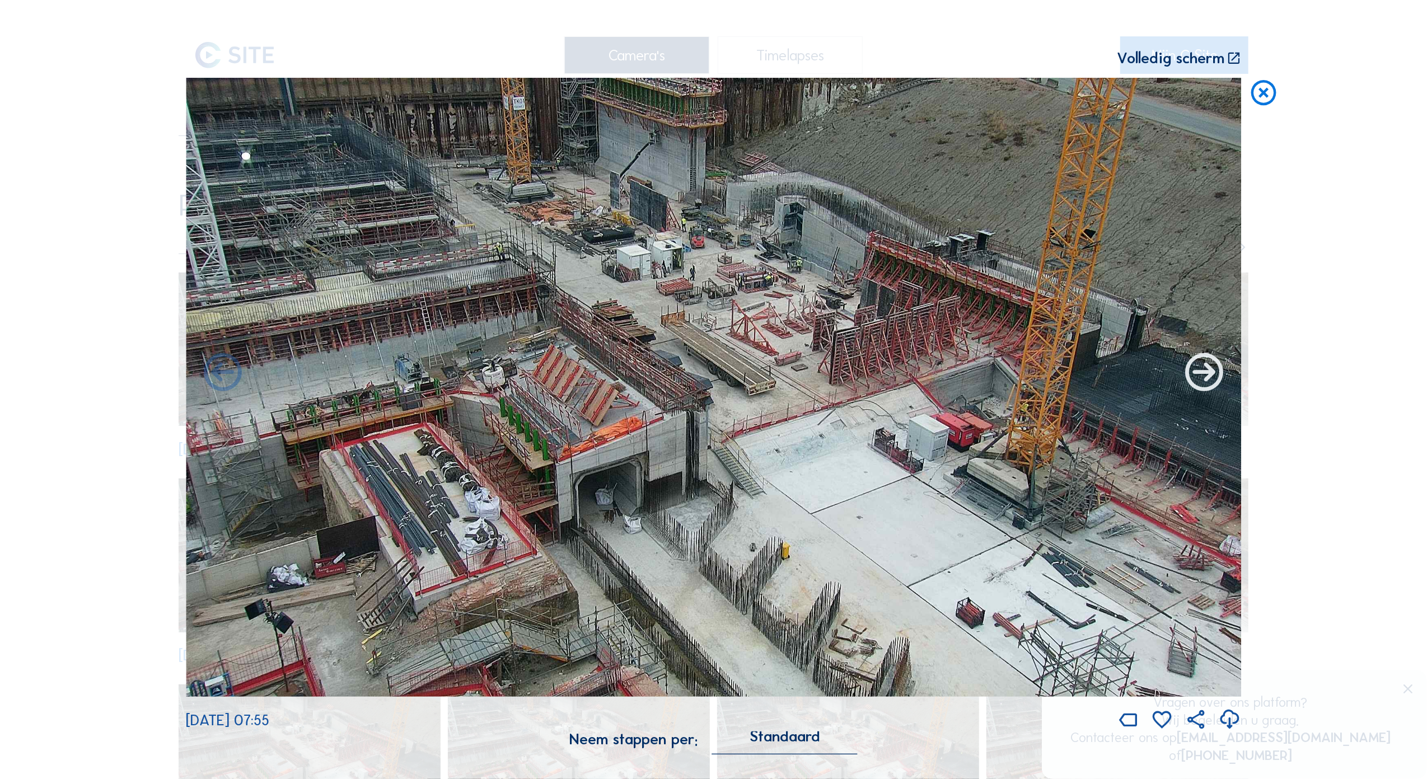
click at [1207, 382] on icon at bounding box center [1203, 373] width 45 height 45
click at [290, 359] on img at bounding box center [713, 387] width 1055 height 619
click at [216, 368] on icon at bounding box center [222, 373] width 45 height 45
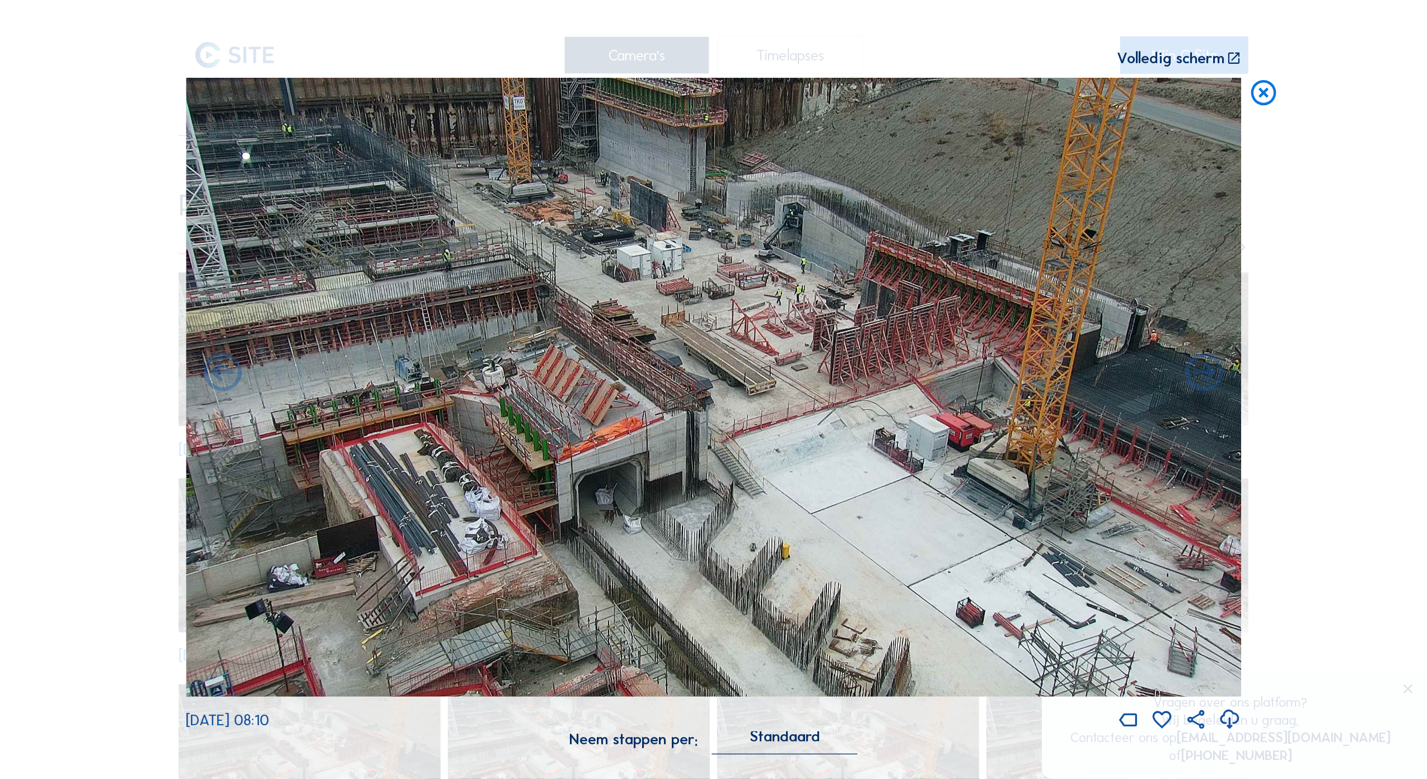
click at [216, 368] on icon at bounding box center [222, 373] width 45 height 45
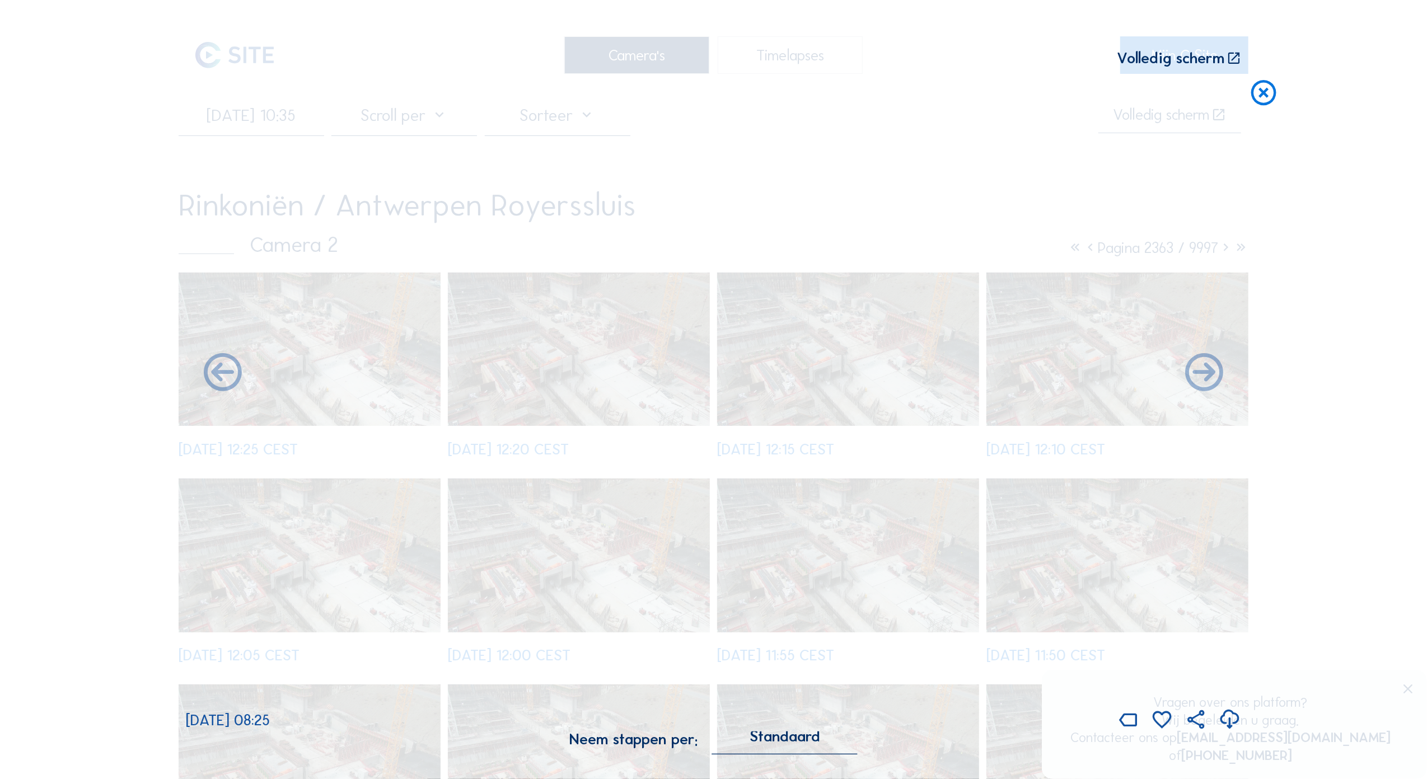
click at [216, 368] on icon at bounding box center [222, 373] width 45 height 45
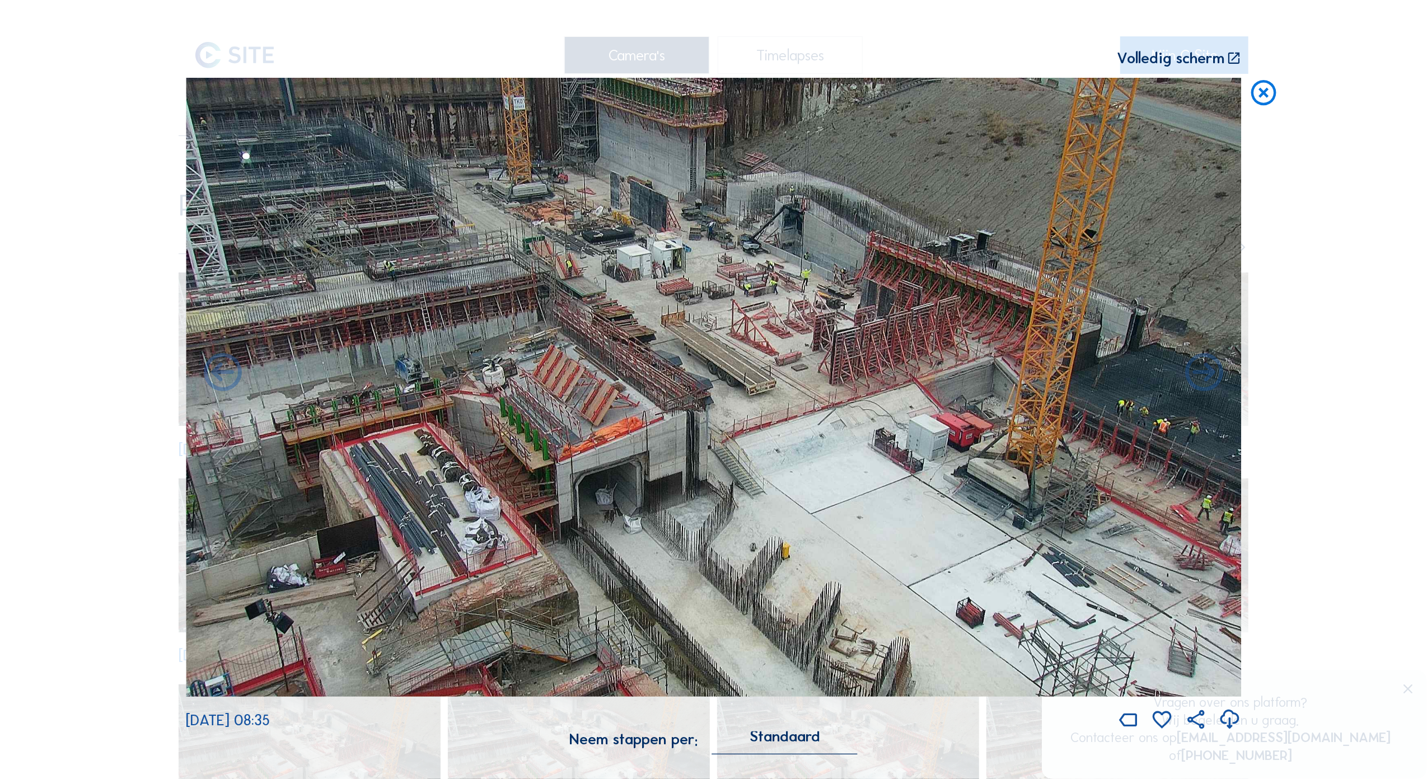
click at [216, 368] on icon at bounding box center [222, 373] width 45 height 45
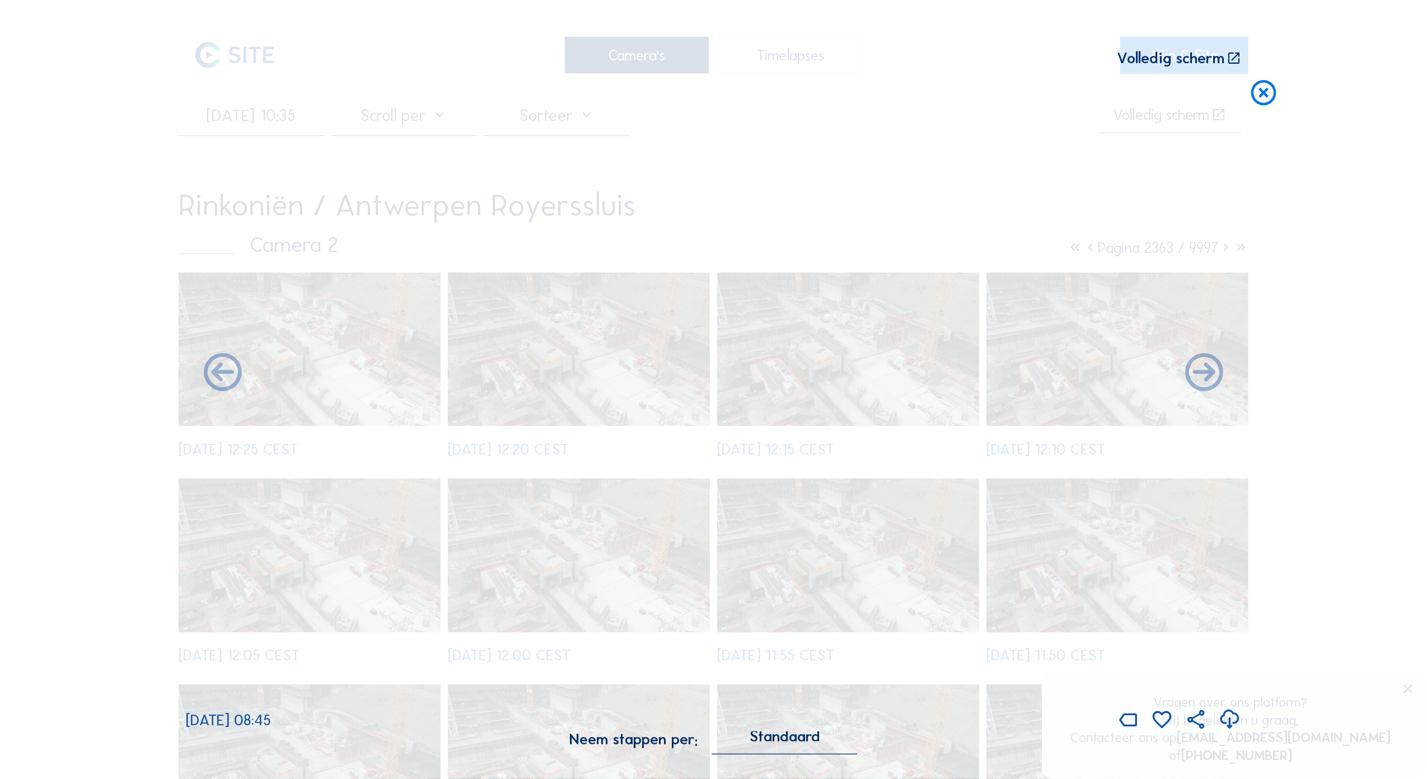
click at [216, 368] on icon at bounding box center [222, 373] width 45 height 45
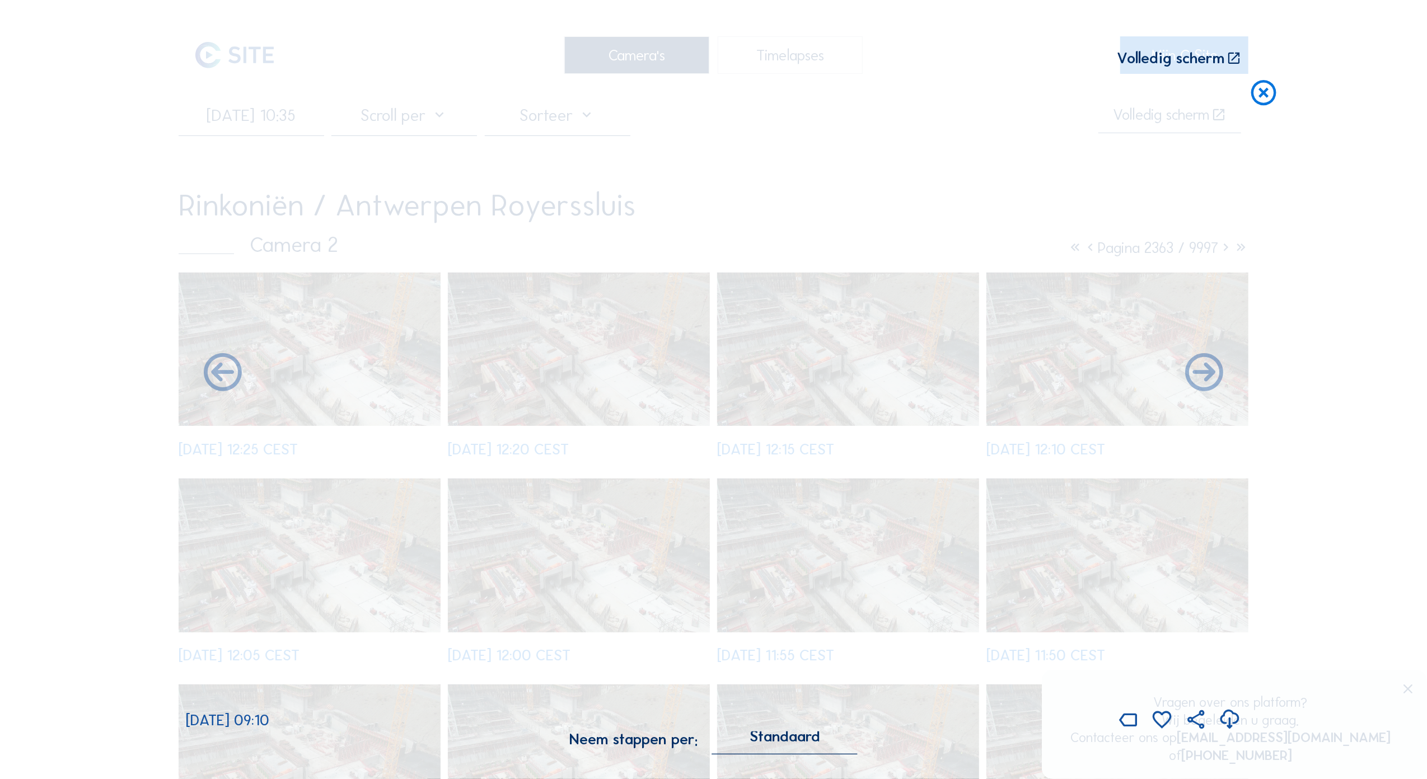
click at [216, 368] on icon at bounding box center [222, 373] width 45 height 45
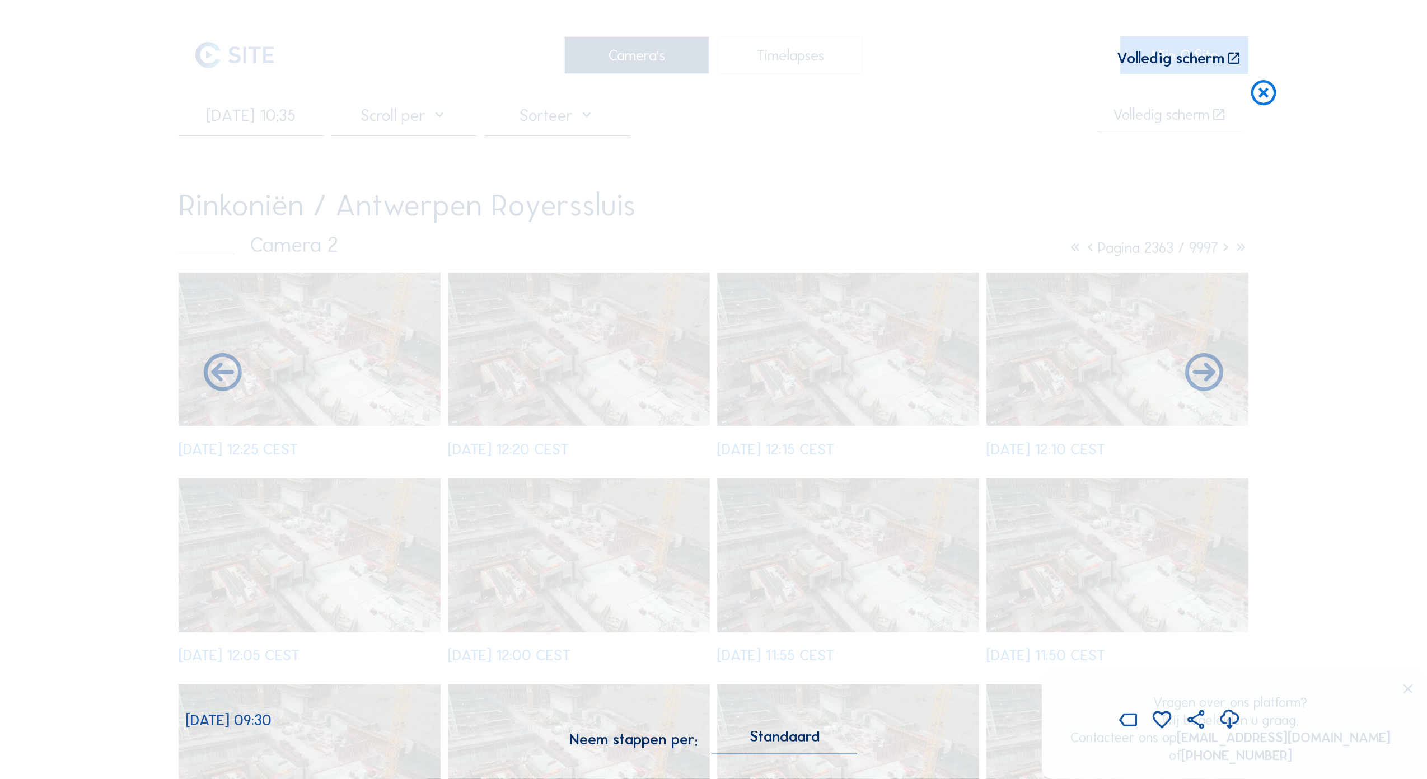
click at [216, 368] on icon at bounding box center [222, 373] width 45 height 45
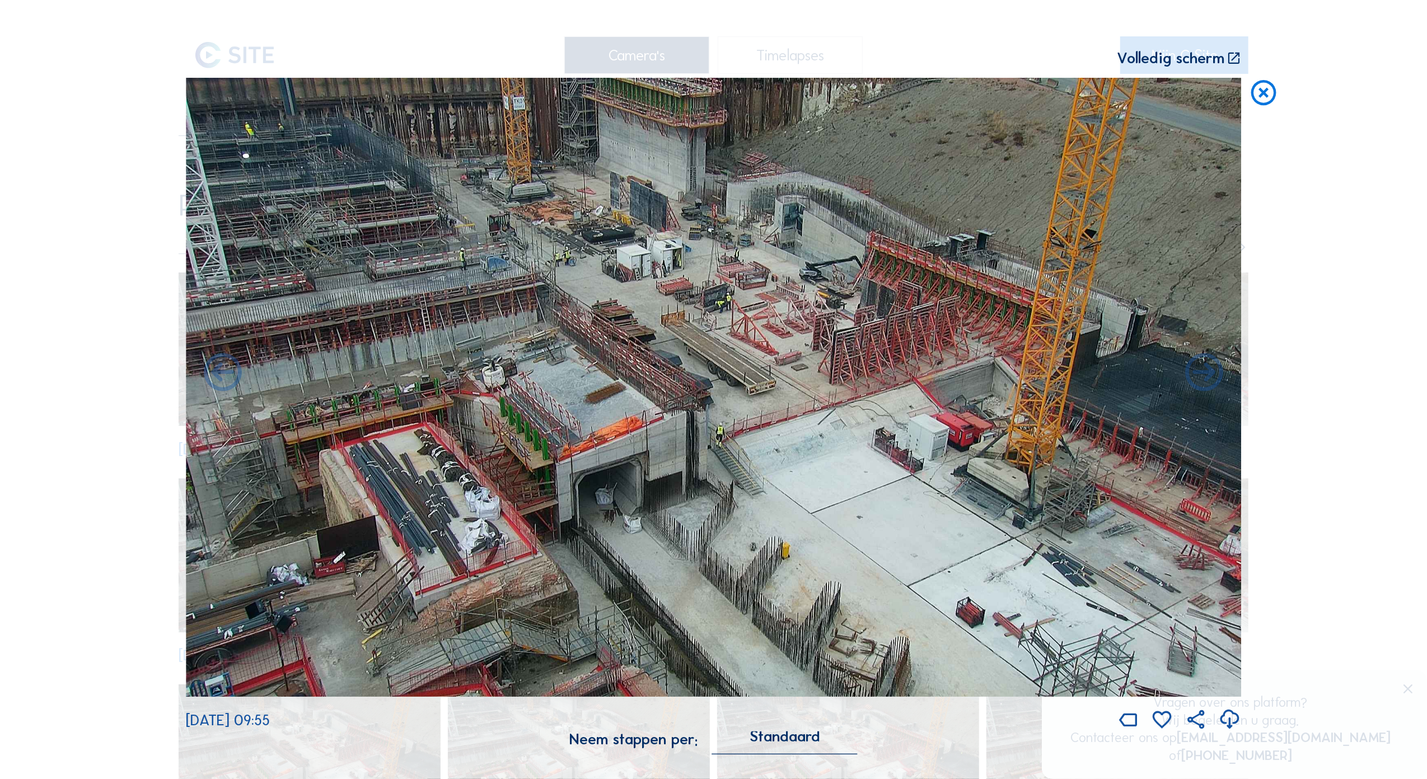
click at [216, 368] on icon at bounding box center [222, 373] width 45 height 45
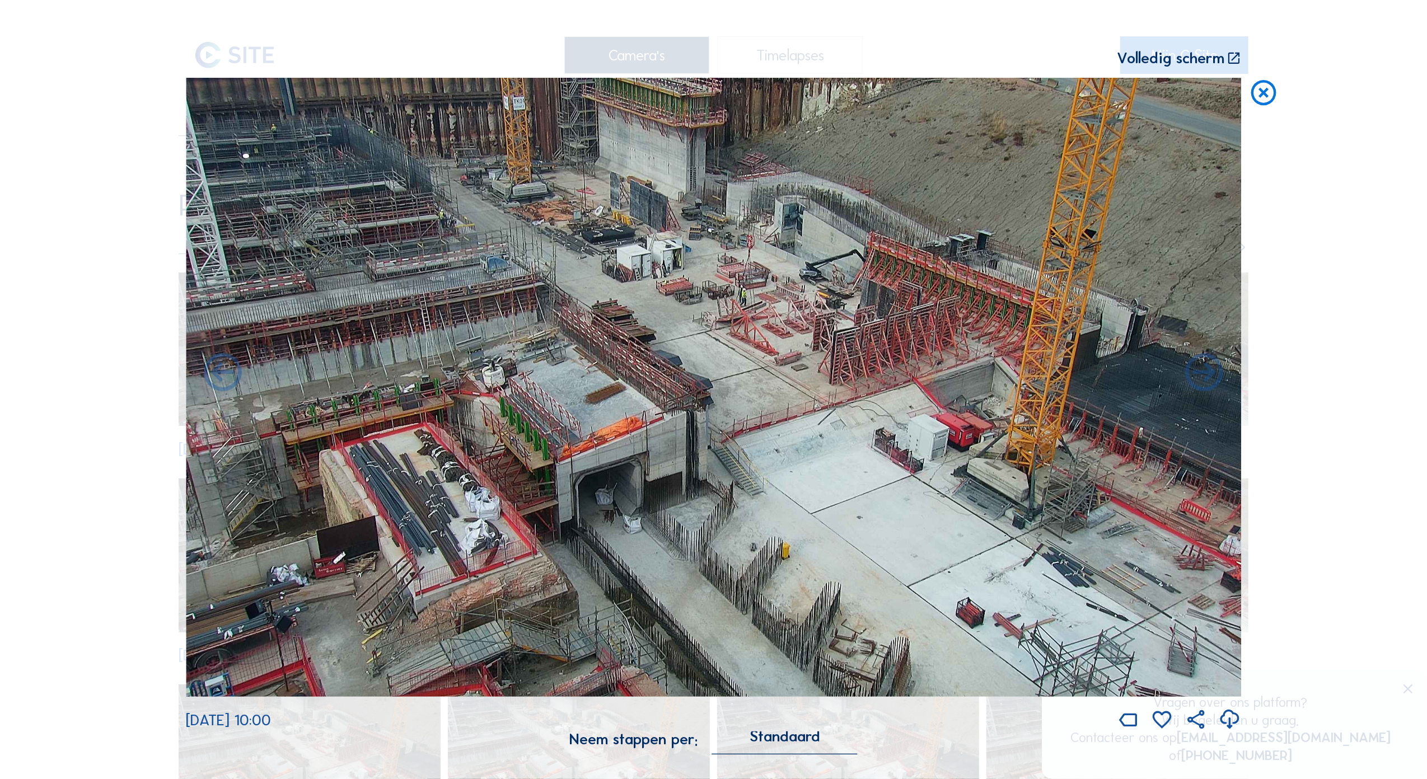
click at [216, 368] on icon at bounding box center [222, 373] width 45 height 45
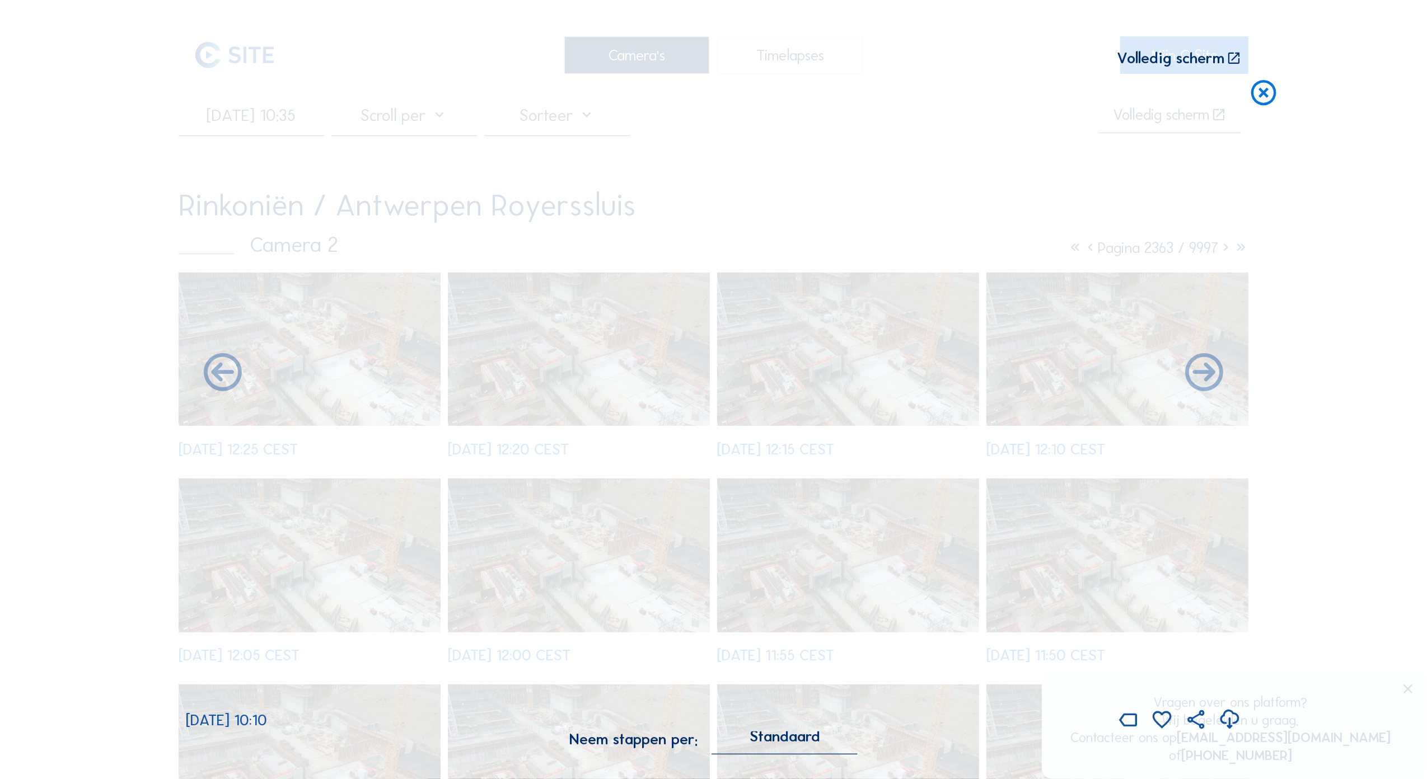
click at [216, 368] on icon at bounding box center [222, 373] width 45 height 45
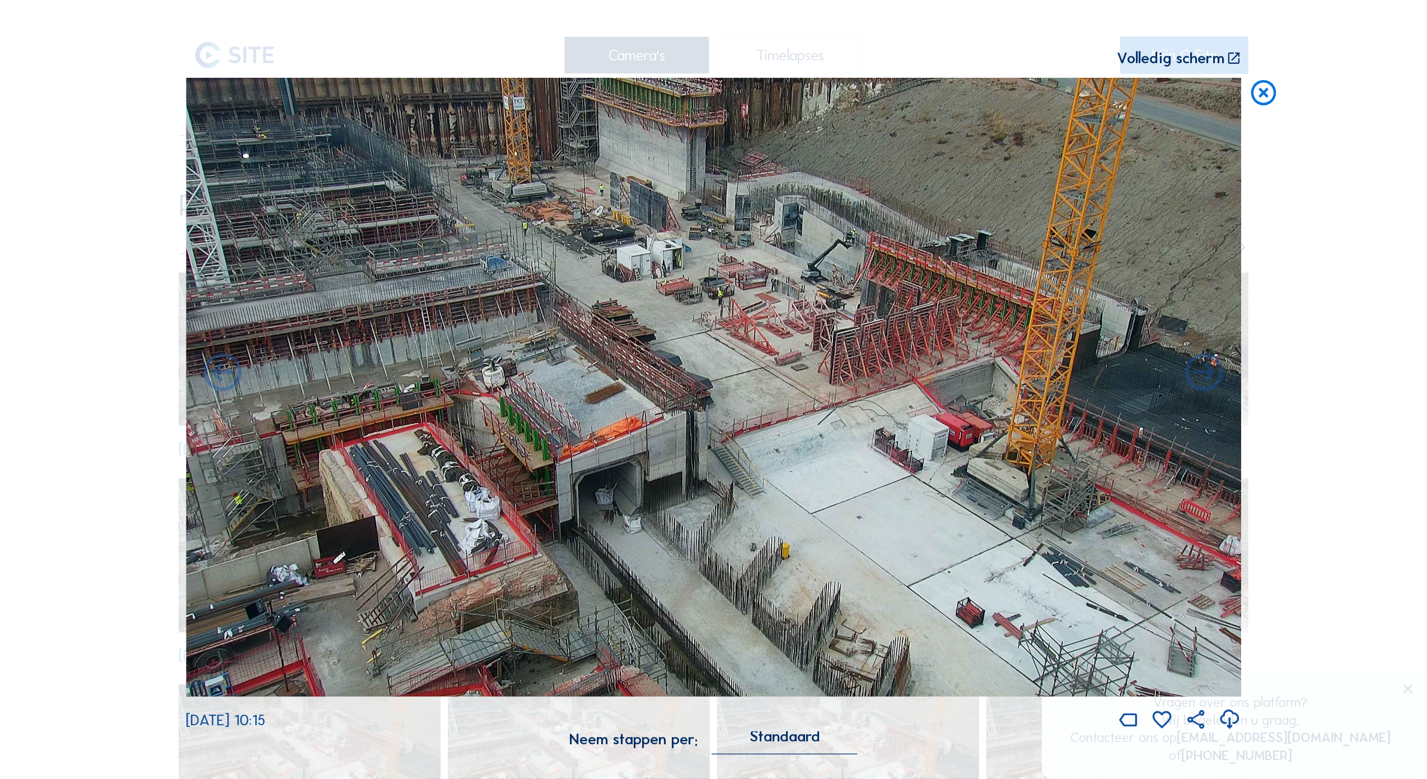
click at [1264, 88] on icon at bounding box center [1263, 93] width 30 height 31
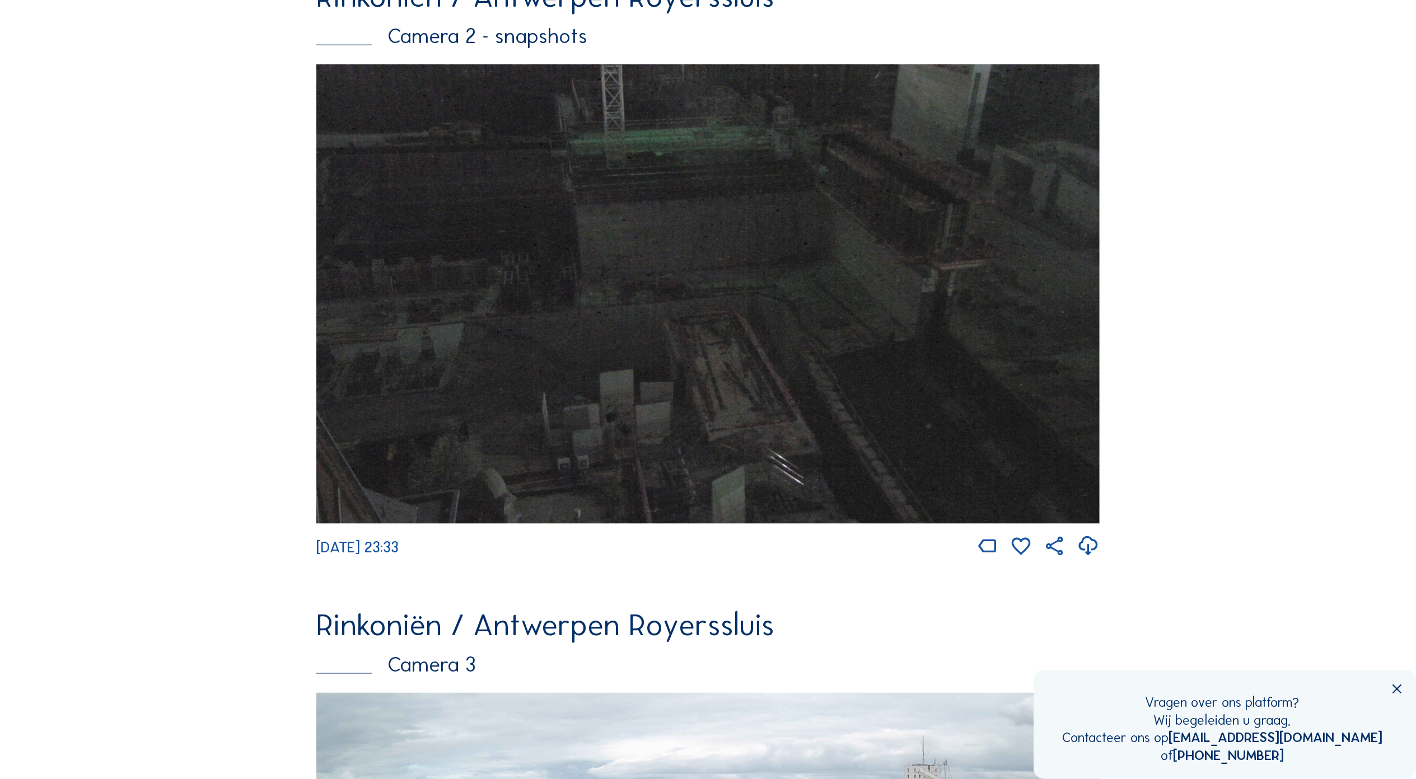
scroll to position [841, 0]
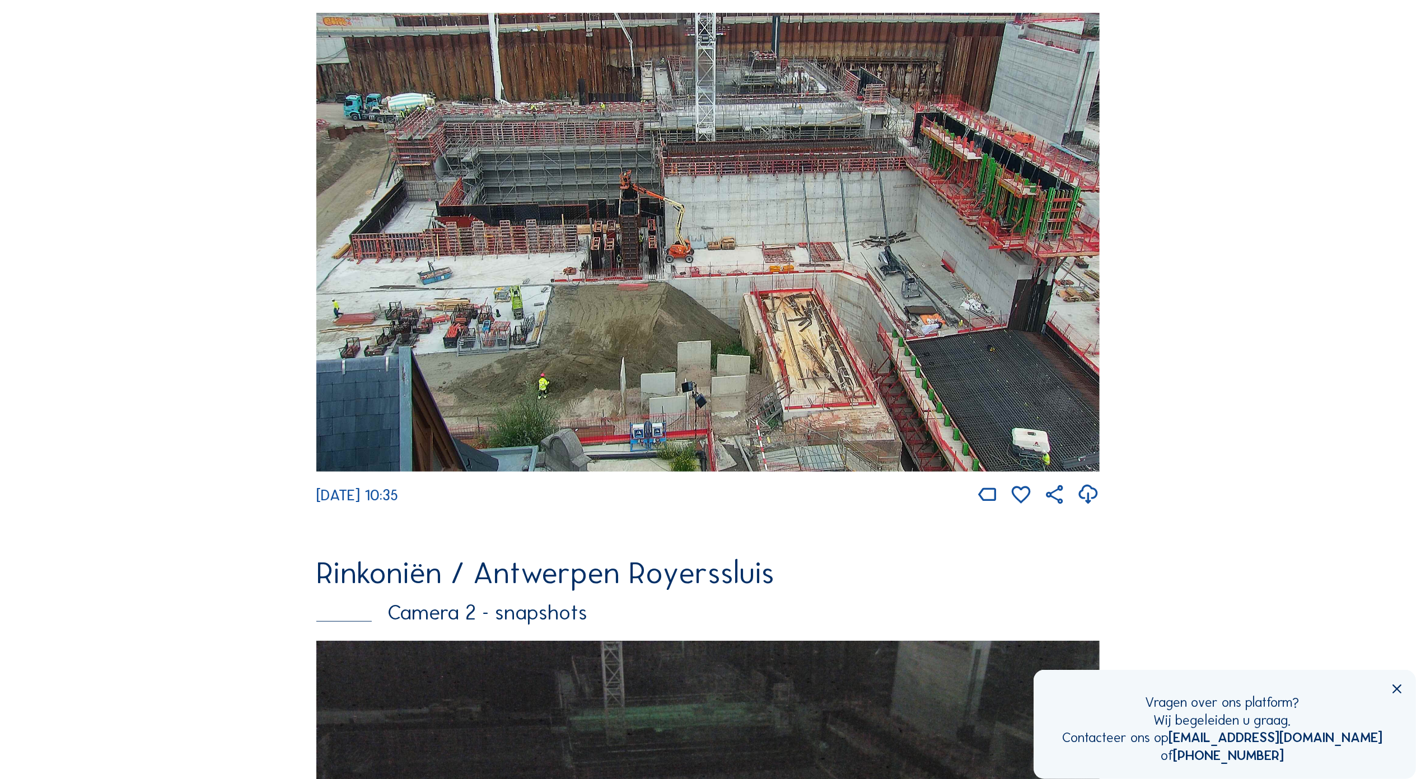
click at [627, 302] on img at bounding box center [707, 242] width 783 height 459
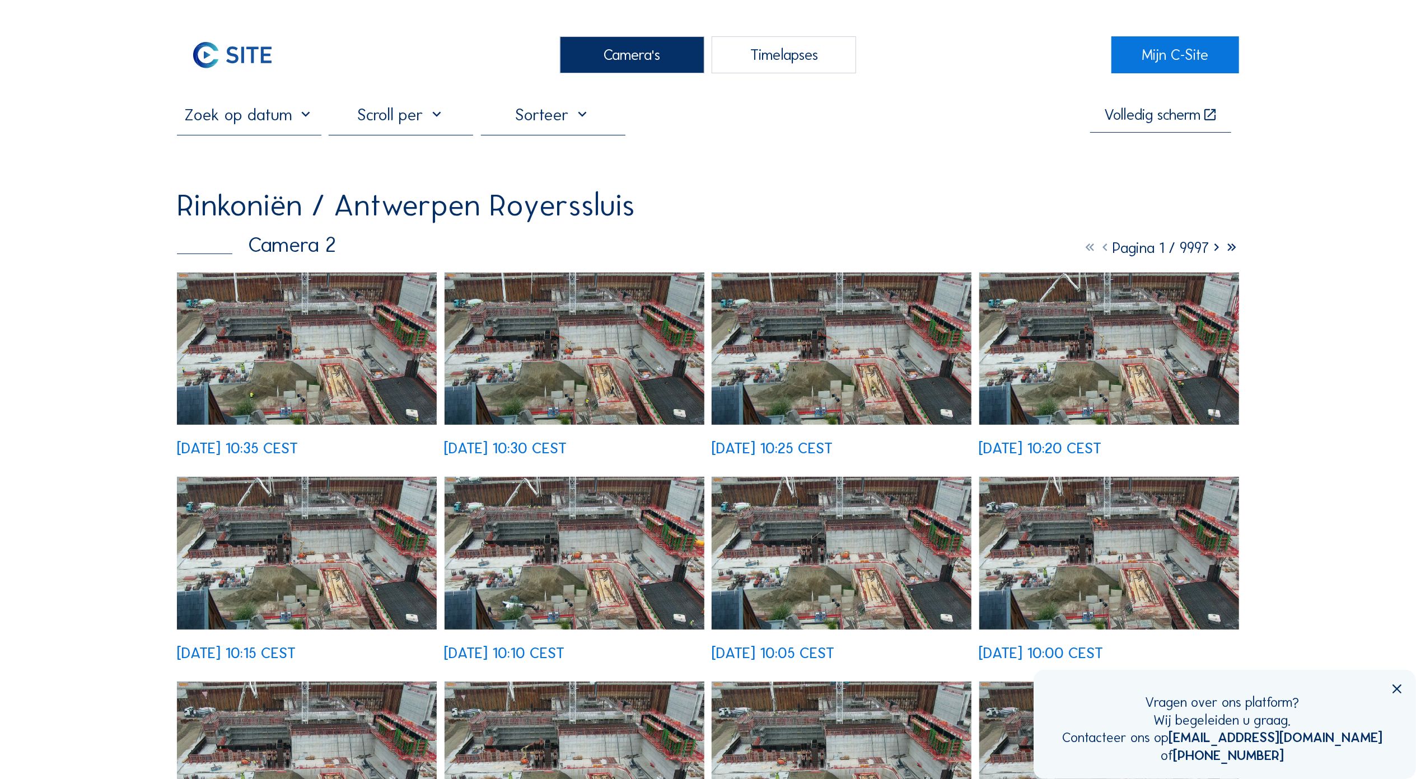
click at [308, 121] on input "text" at bounding box center [249, 115] width 144 height 20
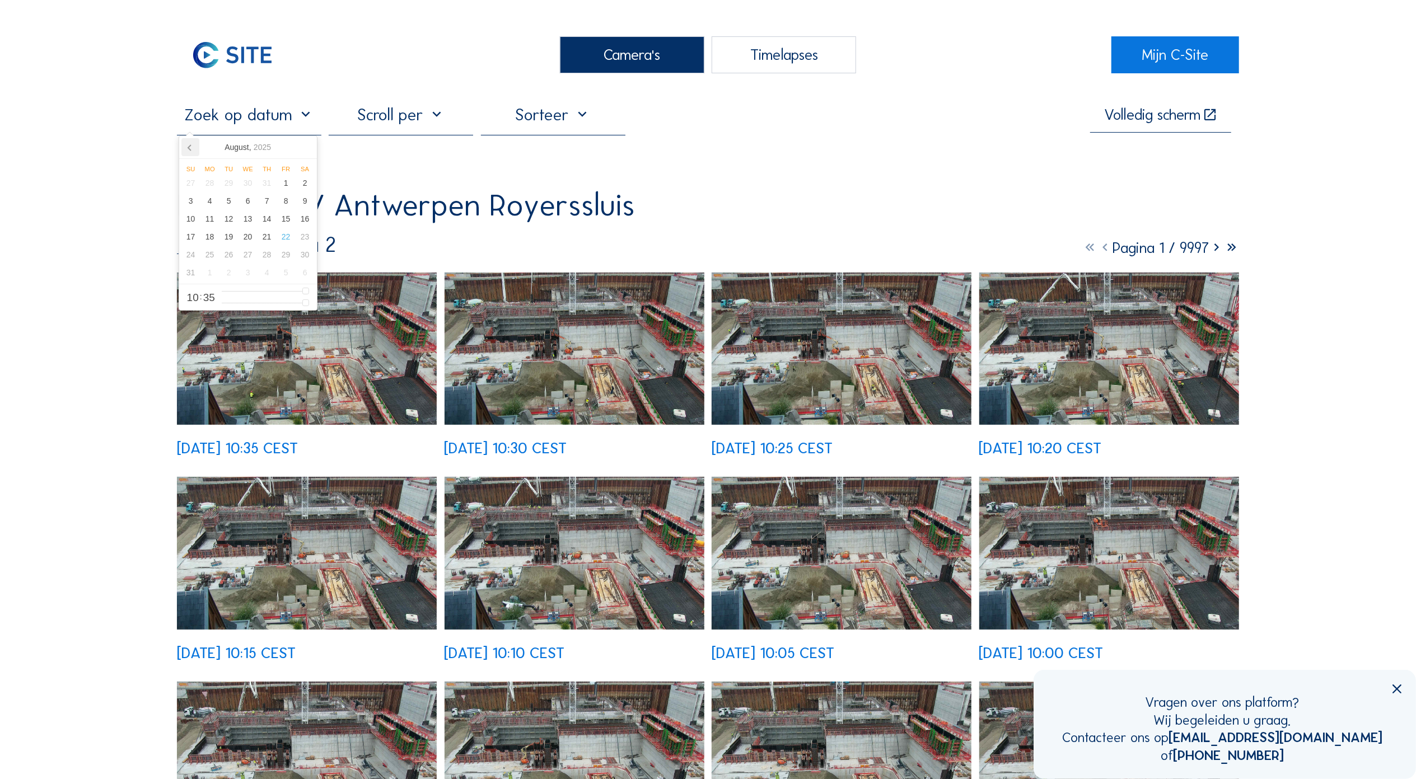
click at [193, 149] on icon at bounding box center [190, 147] width 18 height 18
click at [191, 148] on icon at bounding box center [190, 147] width 18 height 18
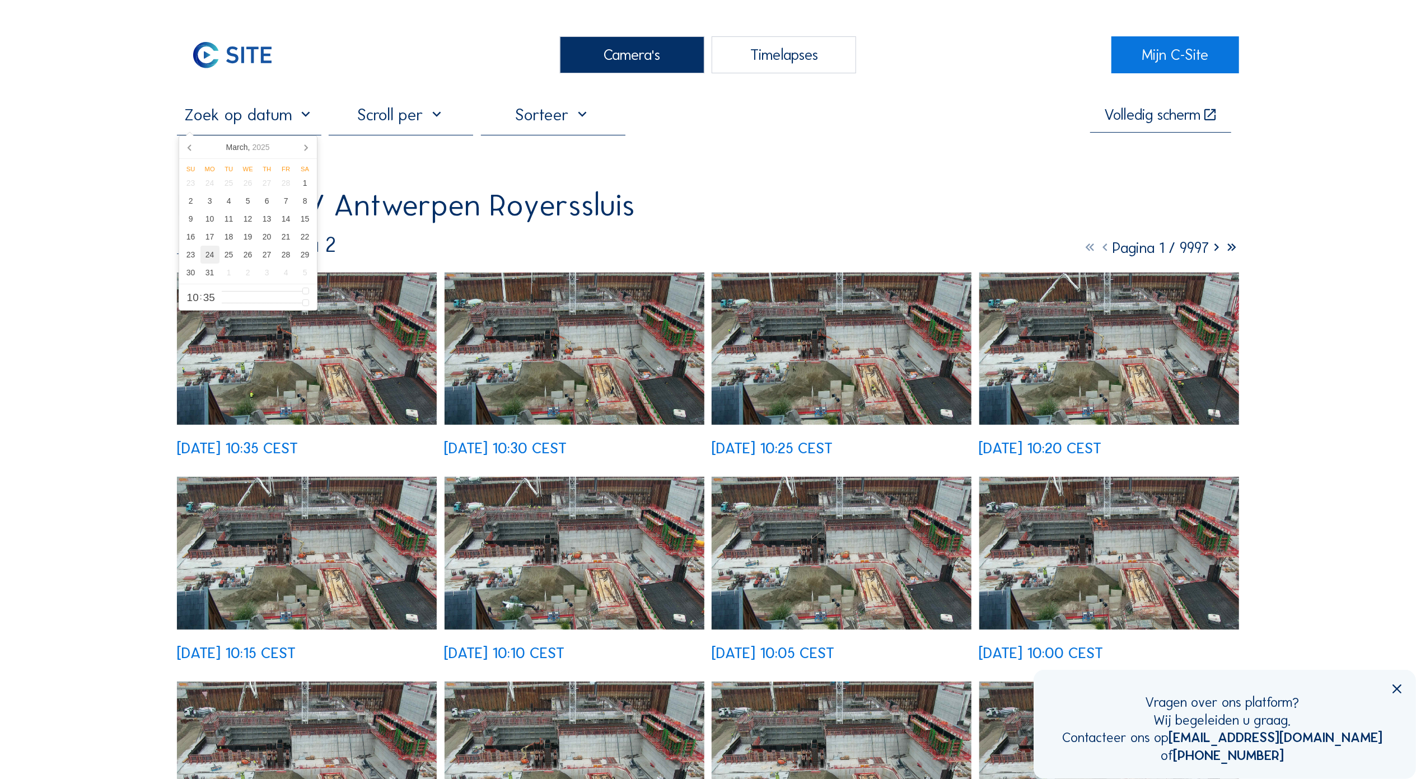
click at [204, 257] on div "24" at bounding box center [209, 255] width 19 height 18
type input "[DATE] 10:35"
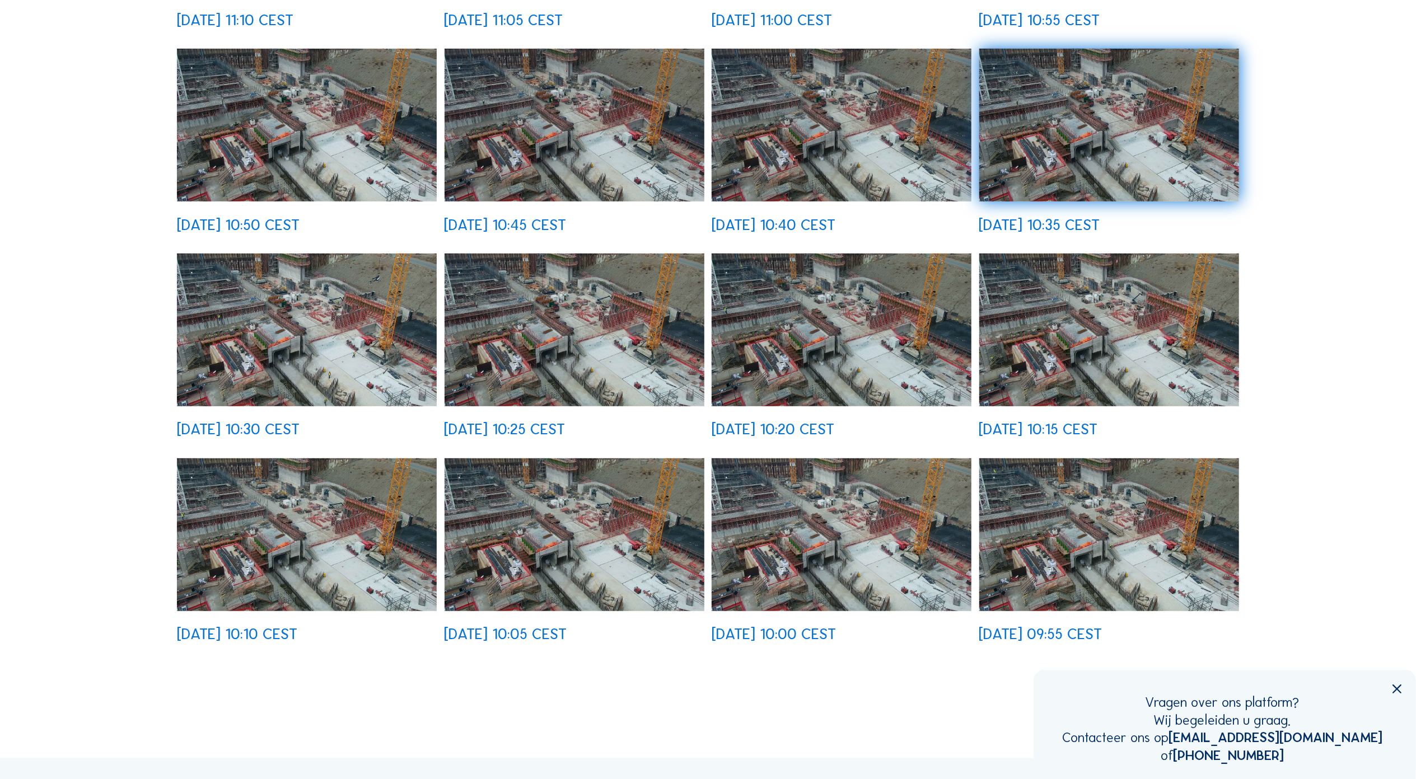
scroll to position [522, 0]
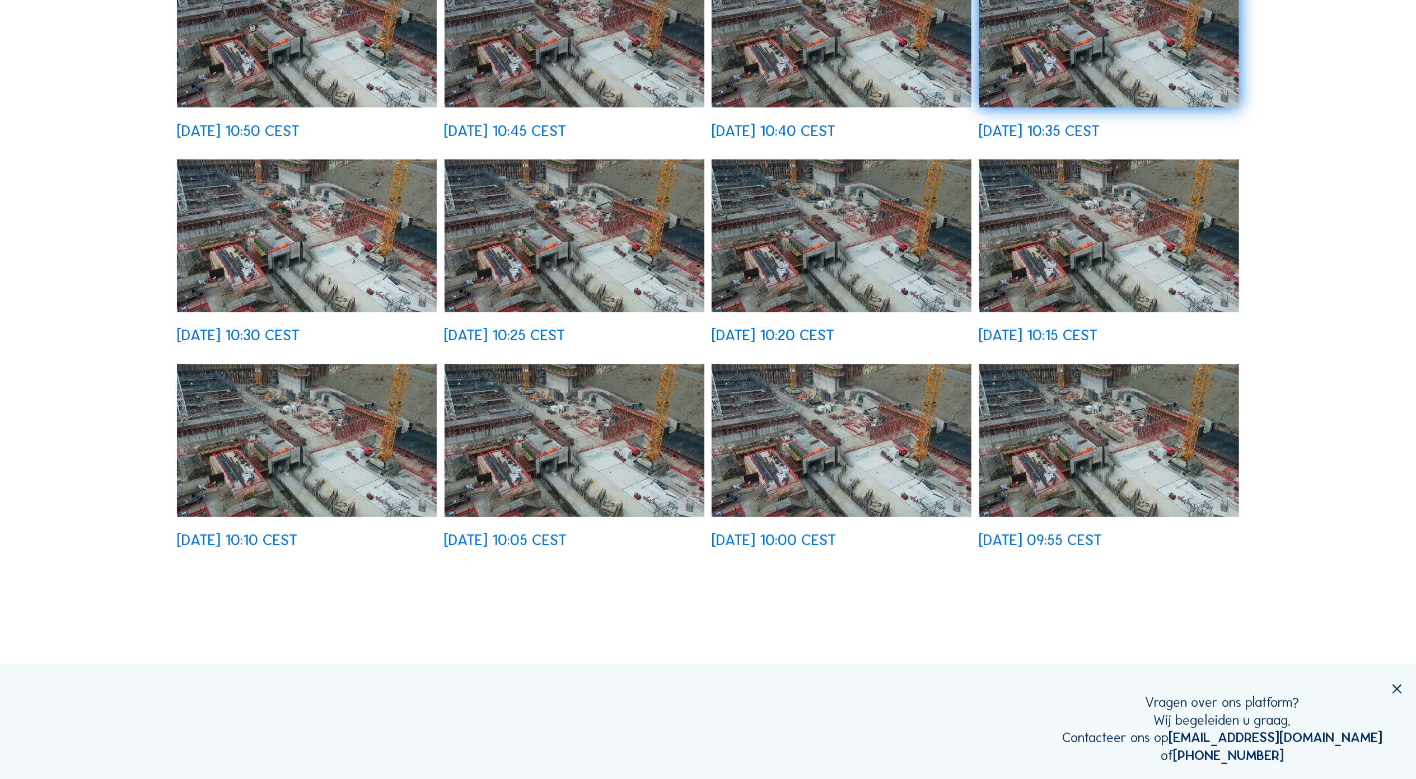
click at [1127, 448] on img at bounding box center [1109, 440] width 260 height 152
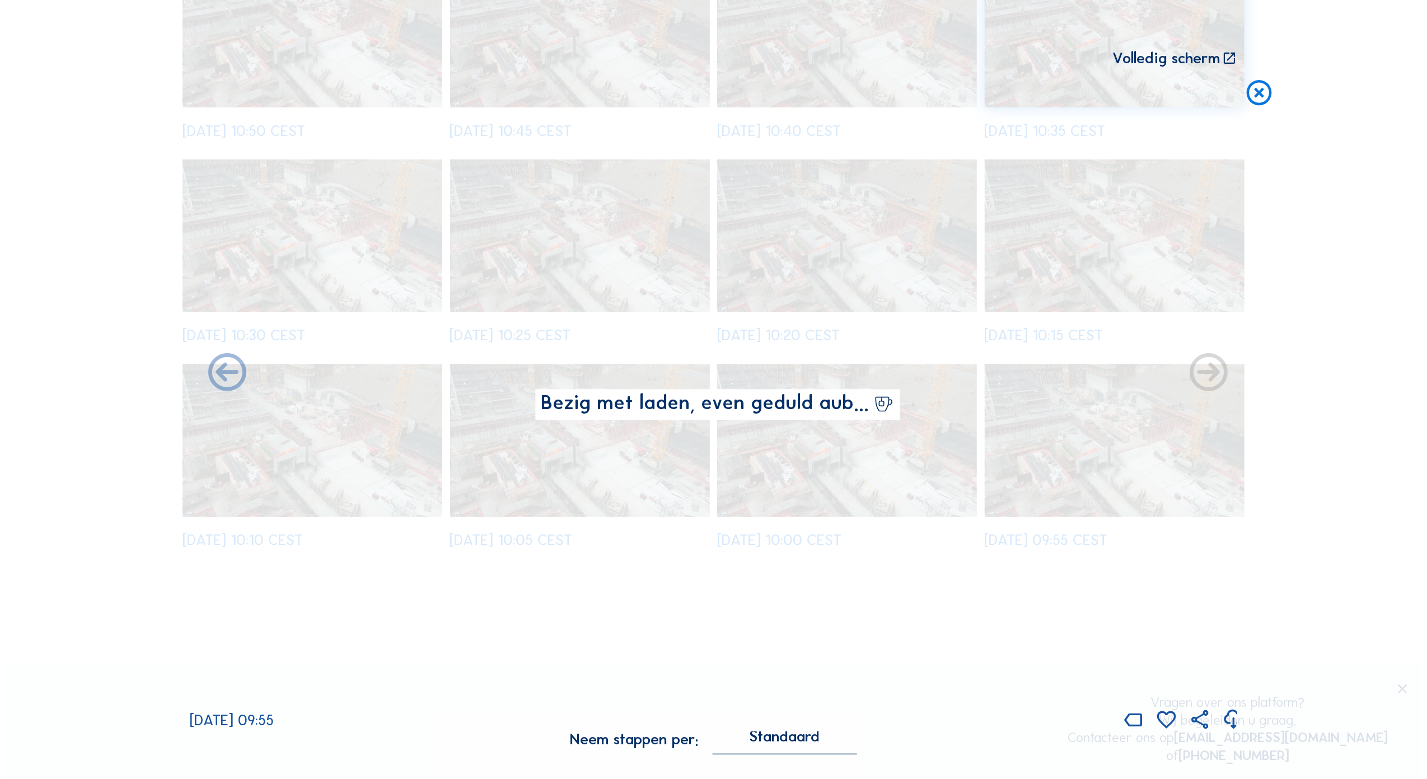
scroll to position [524, 0]
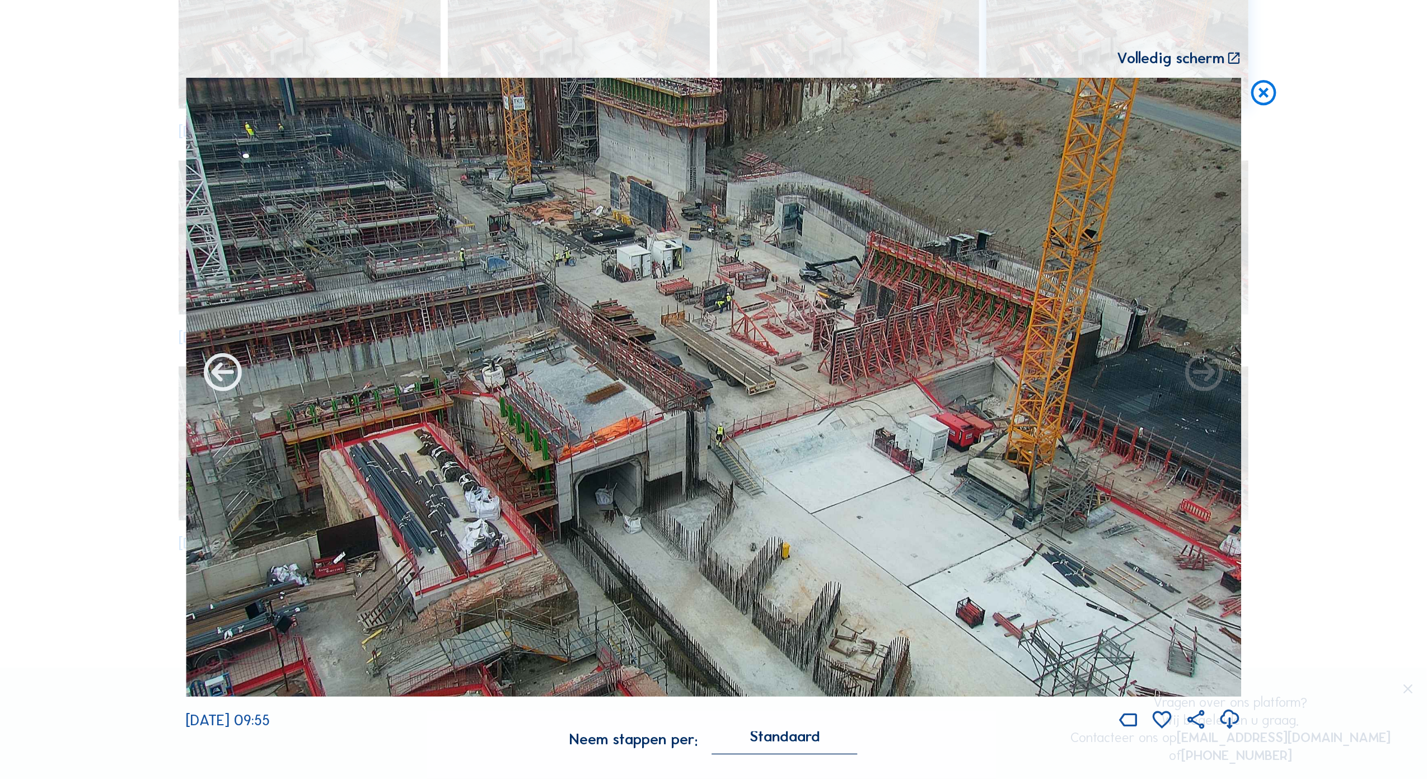
click at [215, 365] on icon at bounding box center [222, 373] width 45 height 45
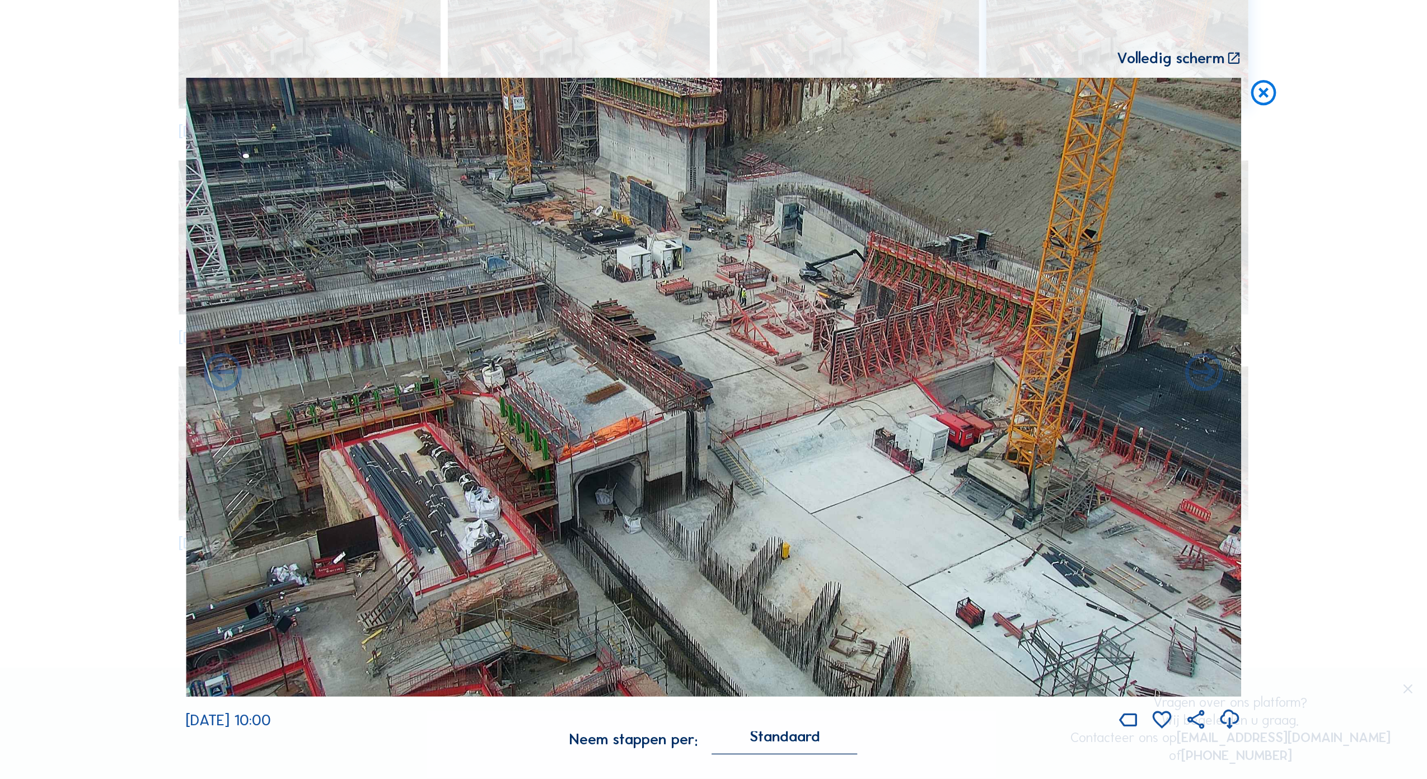
click at [215, 365] on icon at bounding box center [222, 373] width 45 height 45
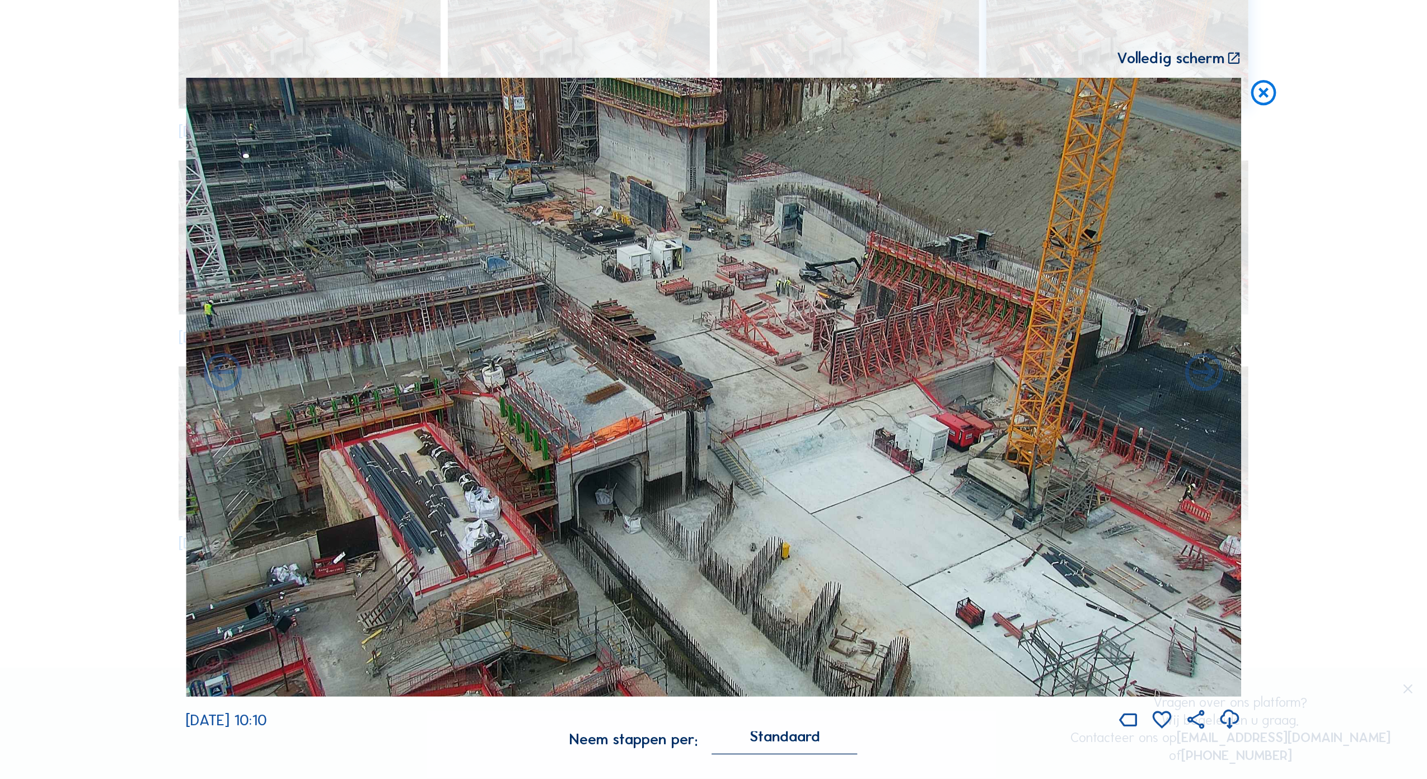
click at [215, 365] on icon at bounding box center [222, 373] width 45 height 45
